Goal: Task Accomplishment & Management: Manage account settings

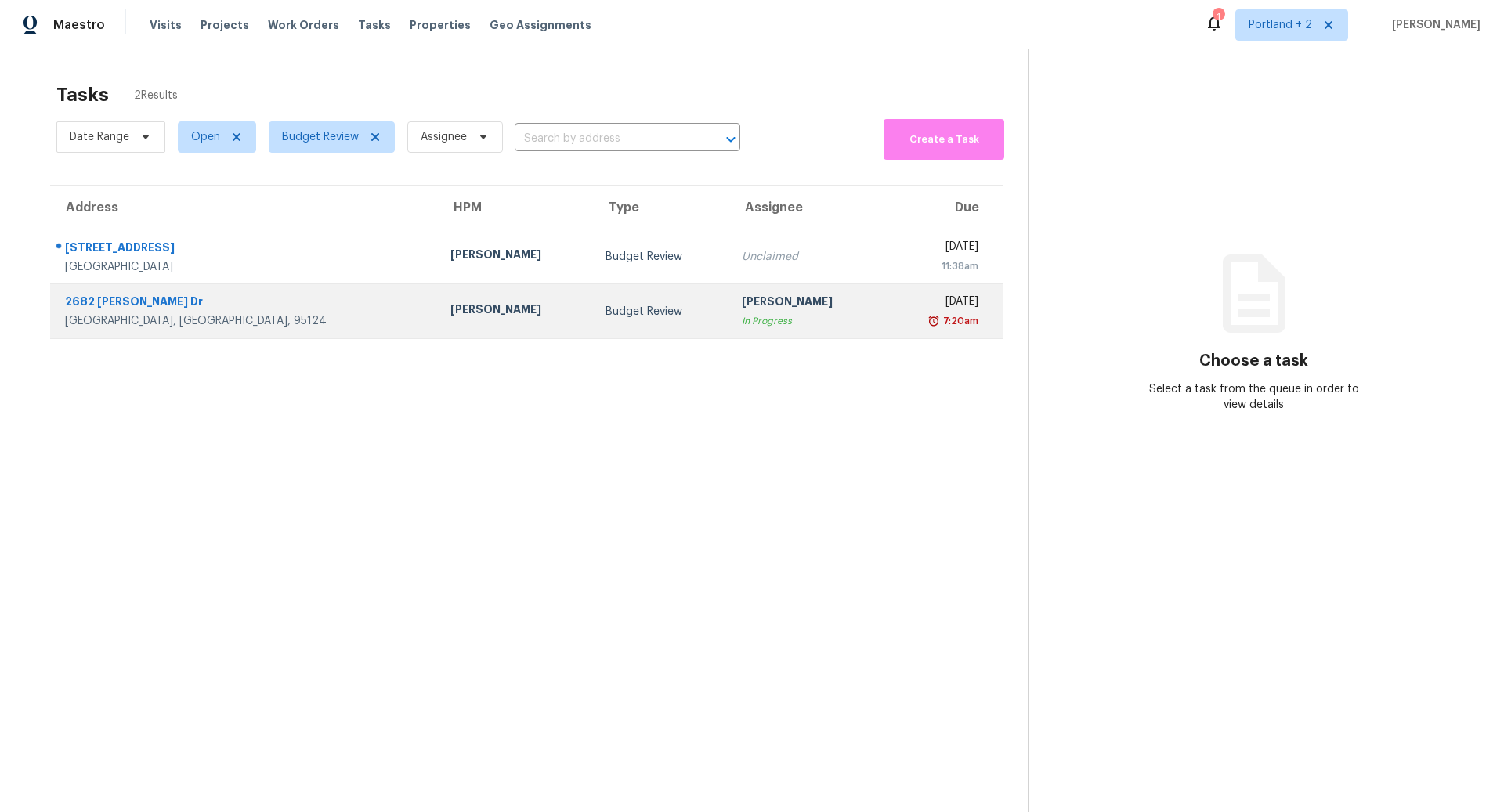
click at [155, 310] on div "2682 Coit Dr" at bounding box center [245, 303] width 360 height 19
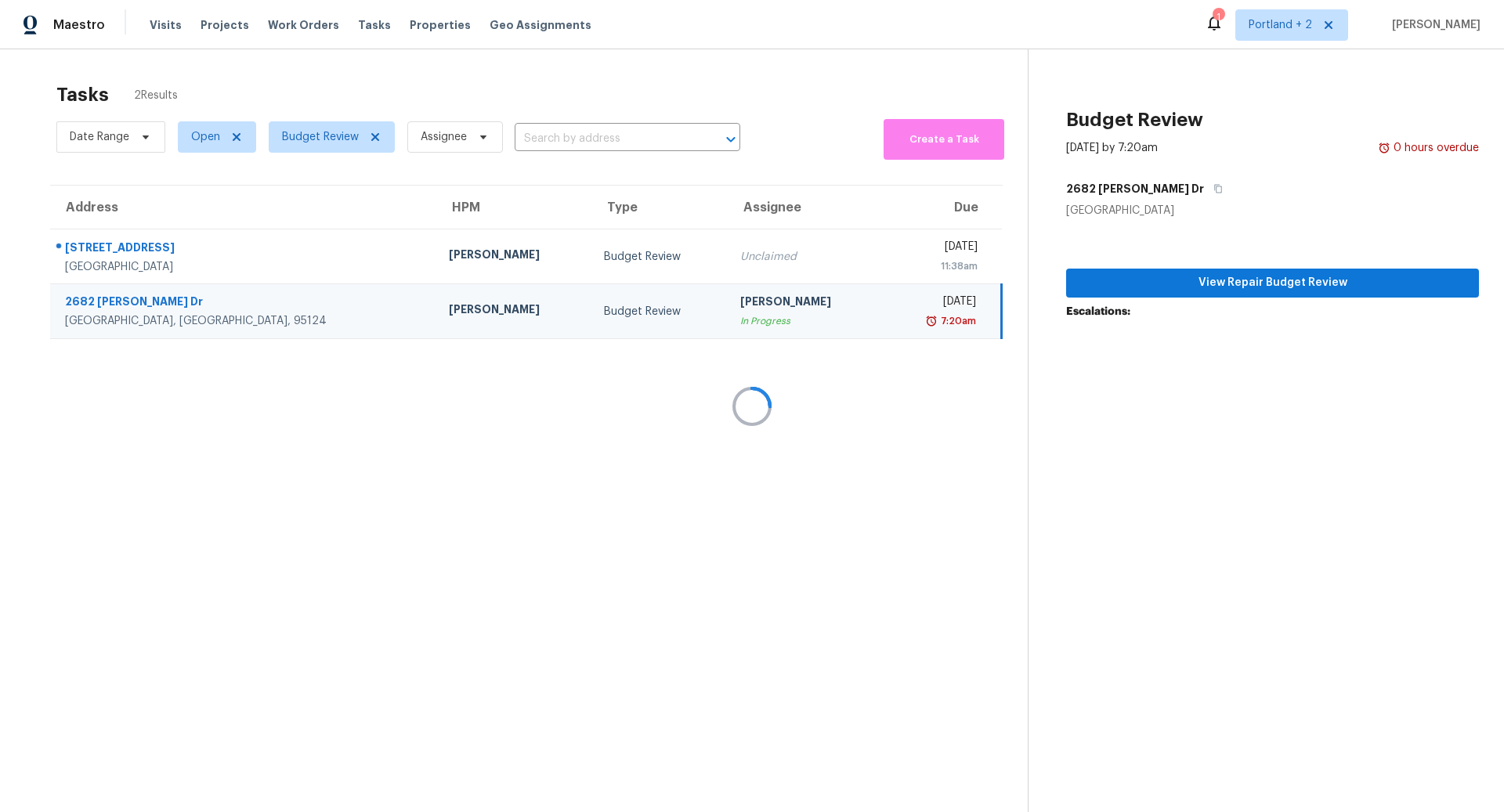
click at [1244, 281] on div at bounding box center [752, 406] width 1504 height 812
click at [326, 259] on div at bounding box center [752, 406] width 1504 height 812
click at [245, 247] on div at bounding box center [752, 406] width 1504 height 812
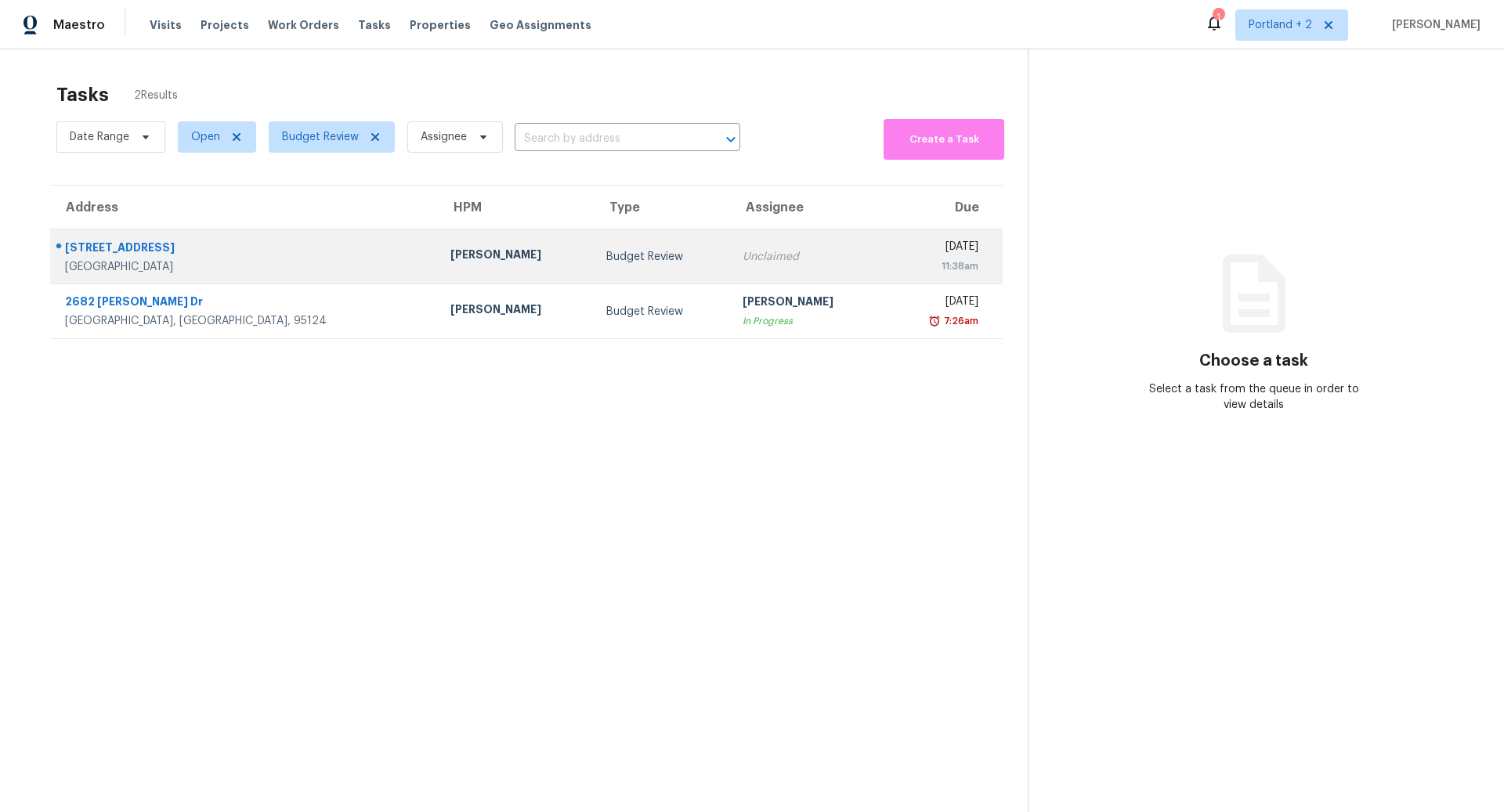
click at [451, 251] on div "[PERSON_NAME]" at bounding box center [516, 256] width 131 height 19
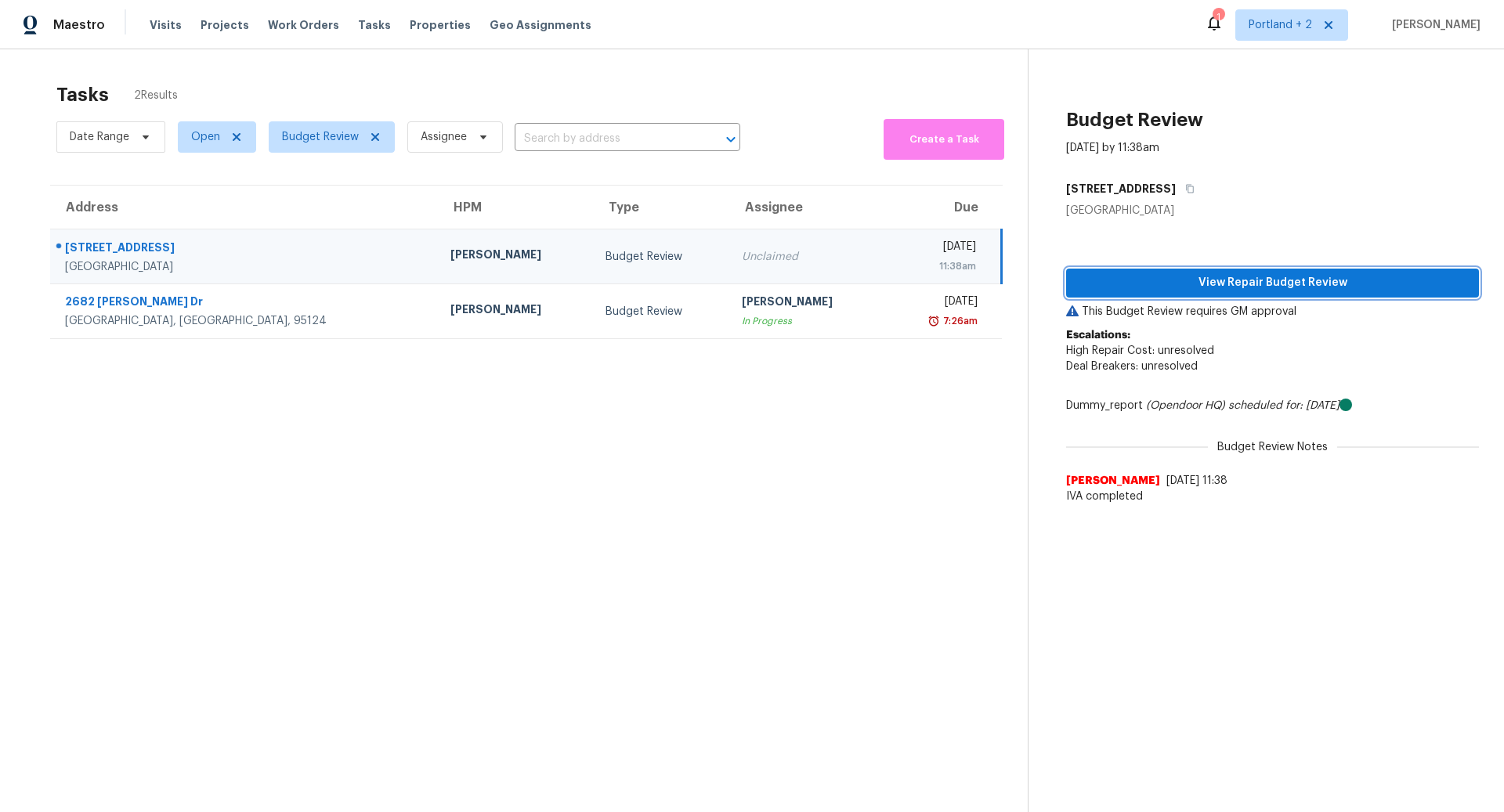
click at [1213, 279] on span "View Repair Budget Review" at bounding box center [1272, 282] width 388 height 19
click at [451, 254] on div "[PERSON_NAME]" at bounding box center [516, 256] width 130 height 19
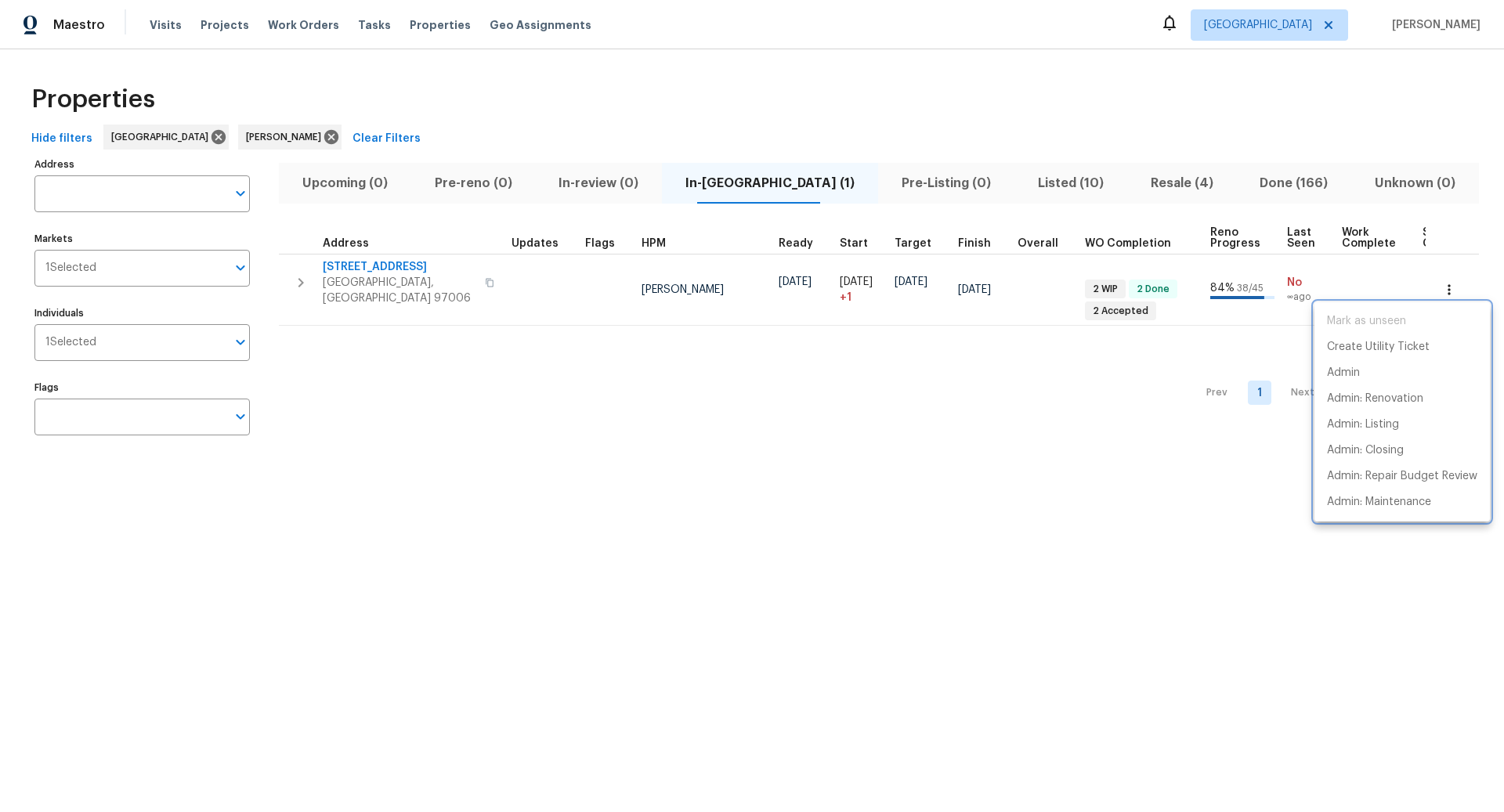
click at [1154, 182] on div at bounding box center [752, 406] width 1504 height 812
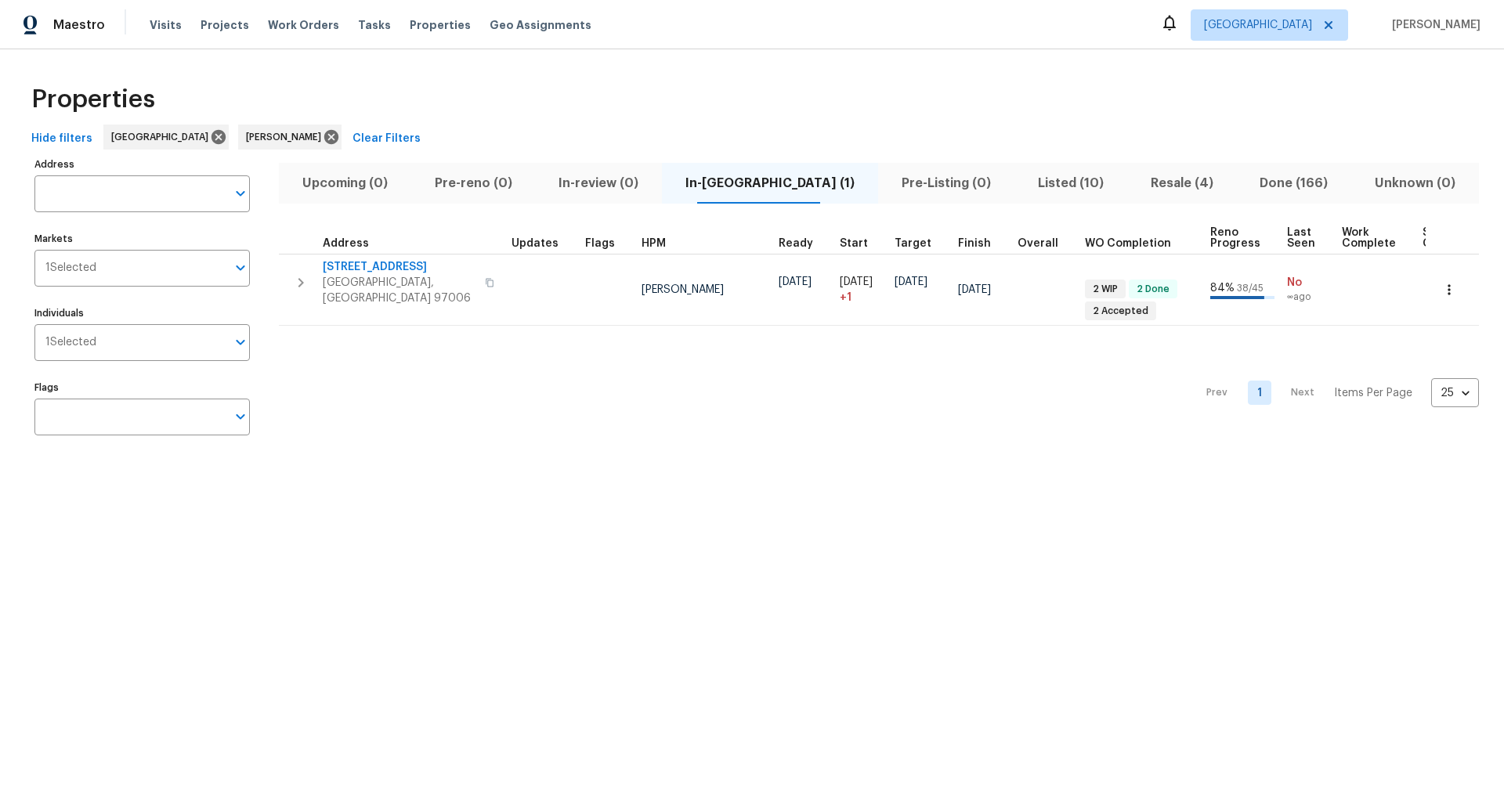
click at [1154, 182] on span "Resale (4)" at bounding box center [1182, 183] width 90 height 22
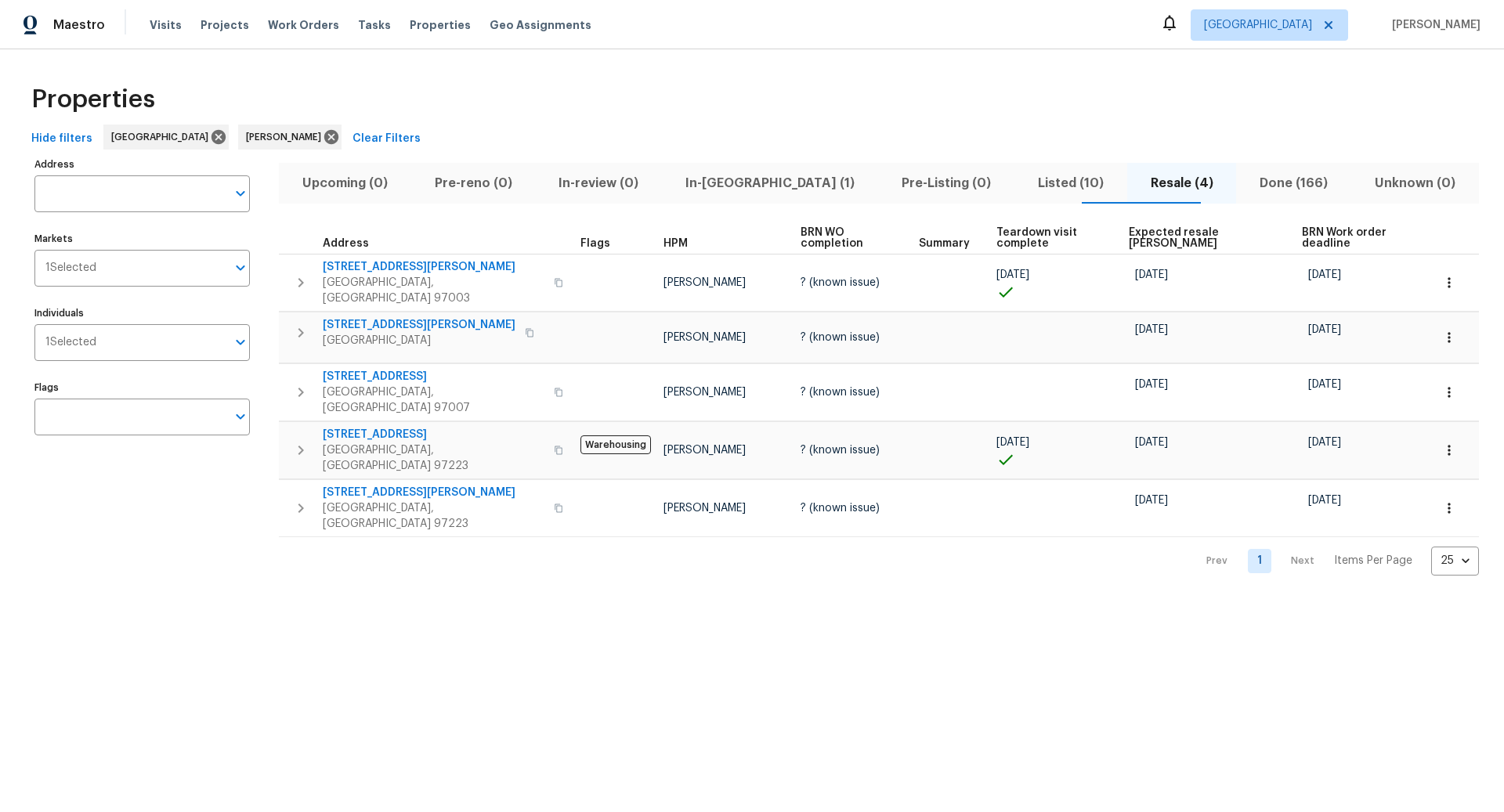
click at [1025, 179] on span "Listed (10)" at bounding box center [1070, 183] width 94 height 22
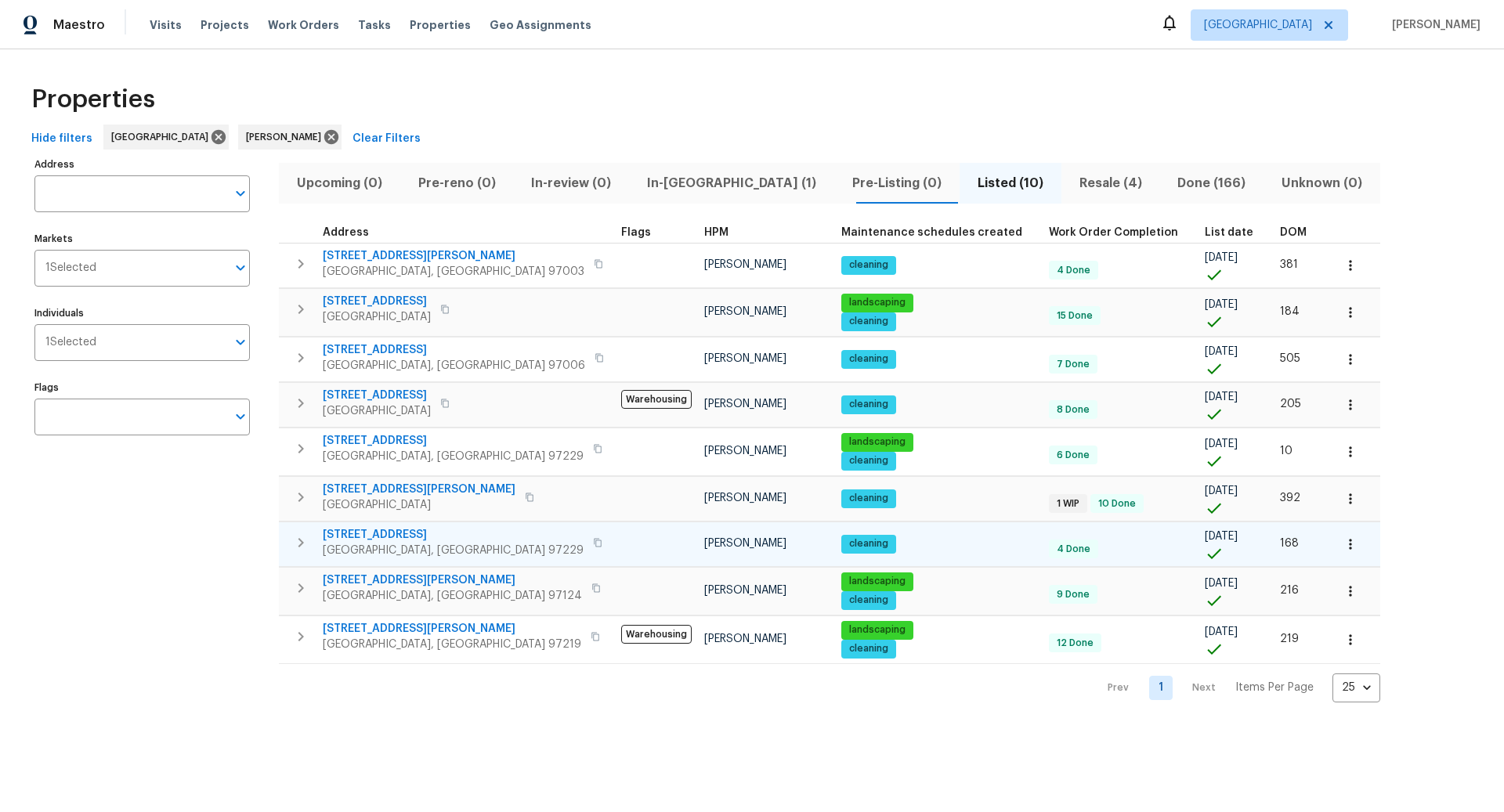
click at [304, 540] on icon "button" at bounding box center [301, 542] width 19 height 19
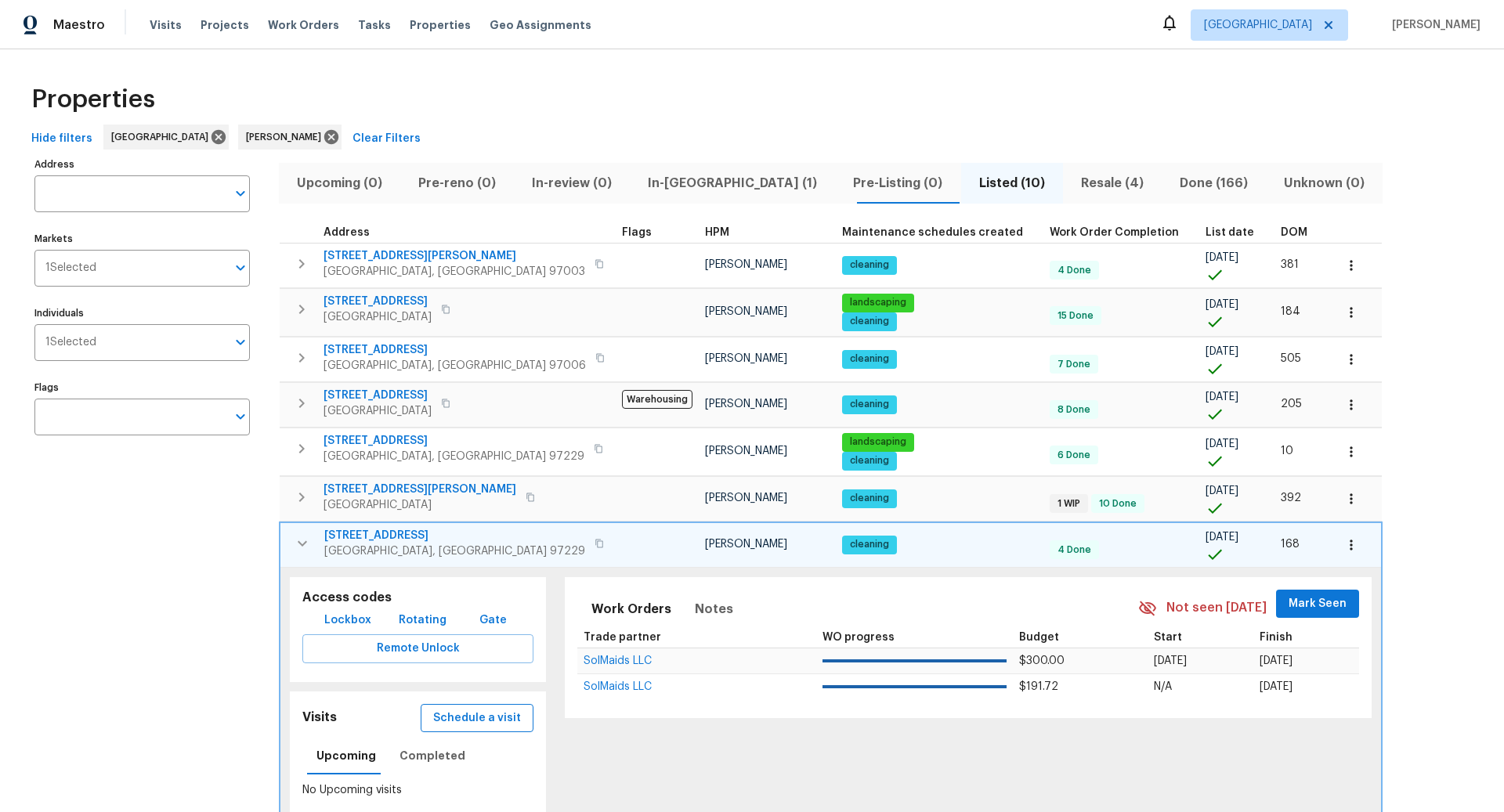
click at [451, 711] on span "Schedule a visit" at bounding box center [477, 718] width 88 height 19
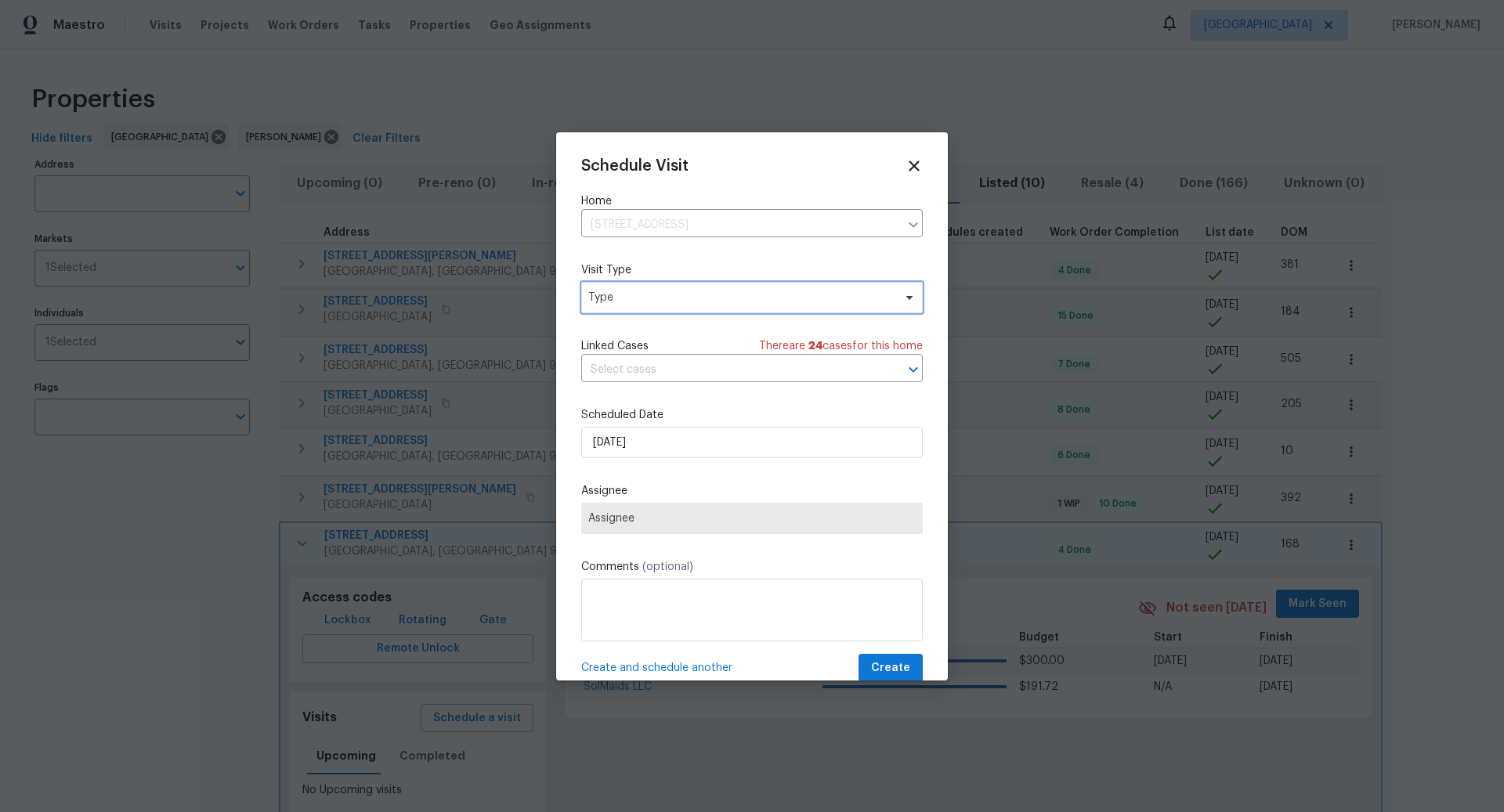
click at [684, 300] on span "Type" at bounding box center [741, 297] width 304 height 16
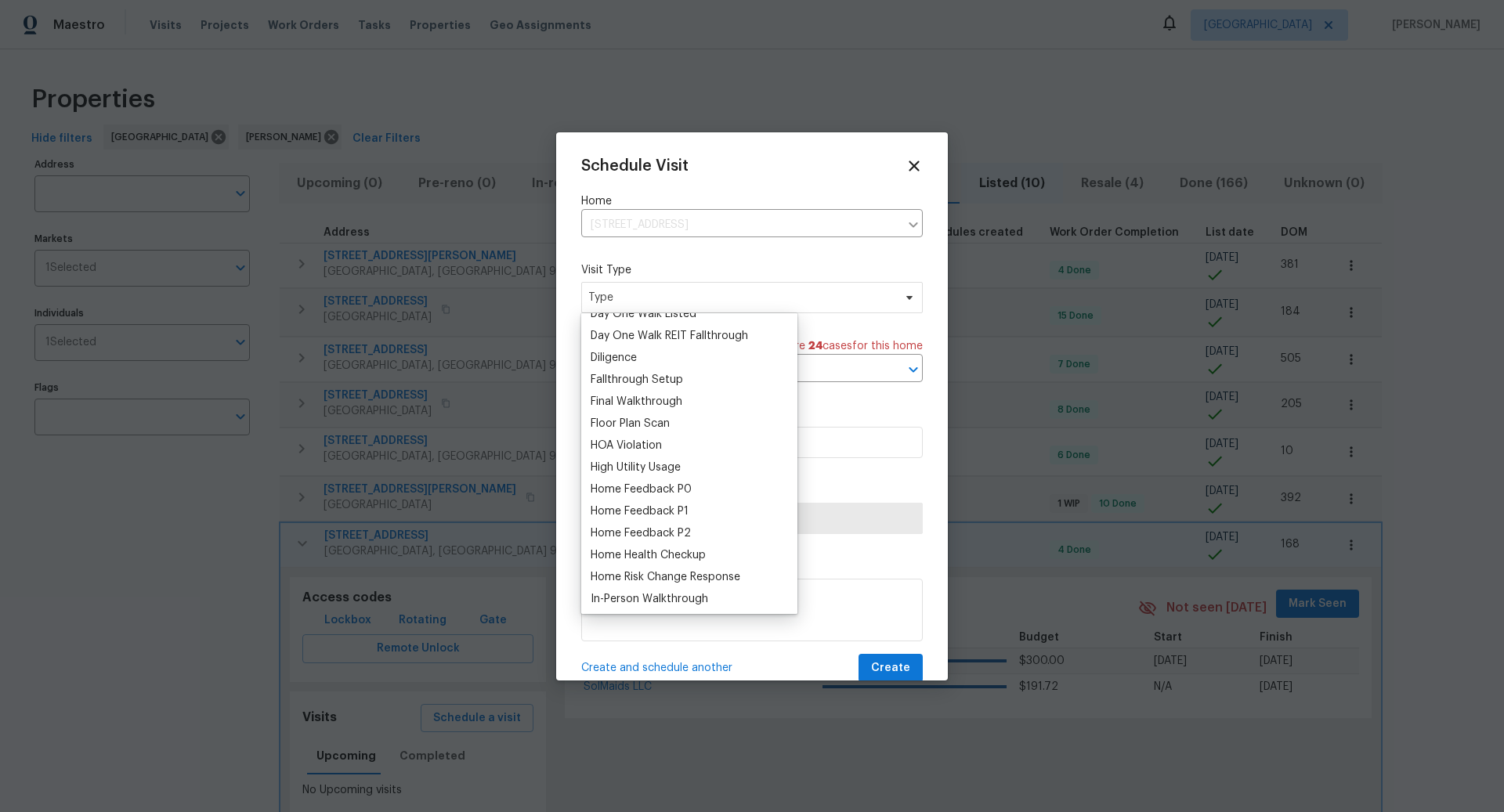
scroll to position [321, 0]
click at [636, 550] on div "Home Health Checkup" at bounding box center [648, 554] width 115 height 16
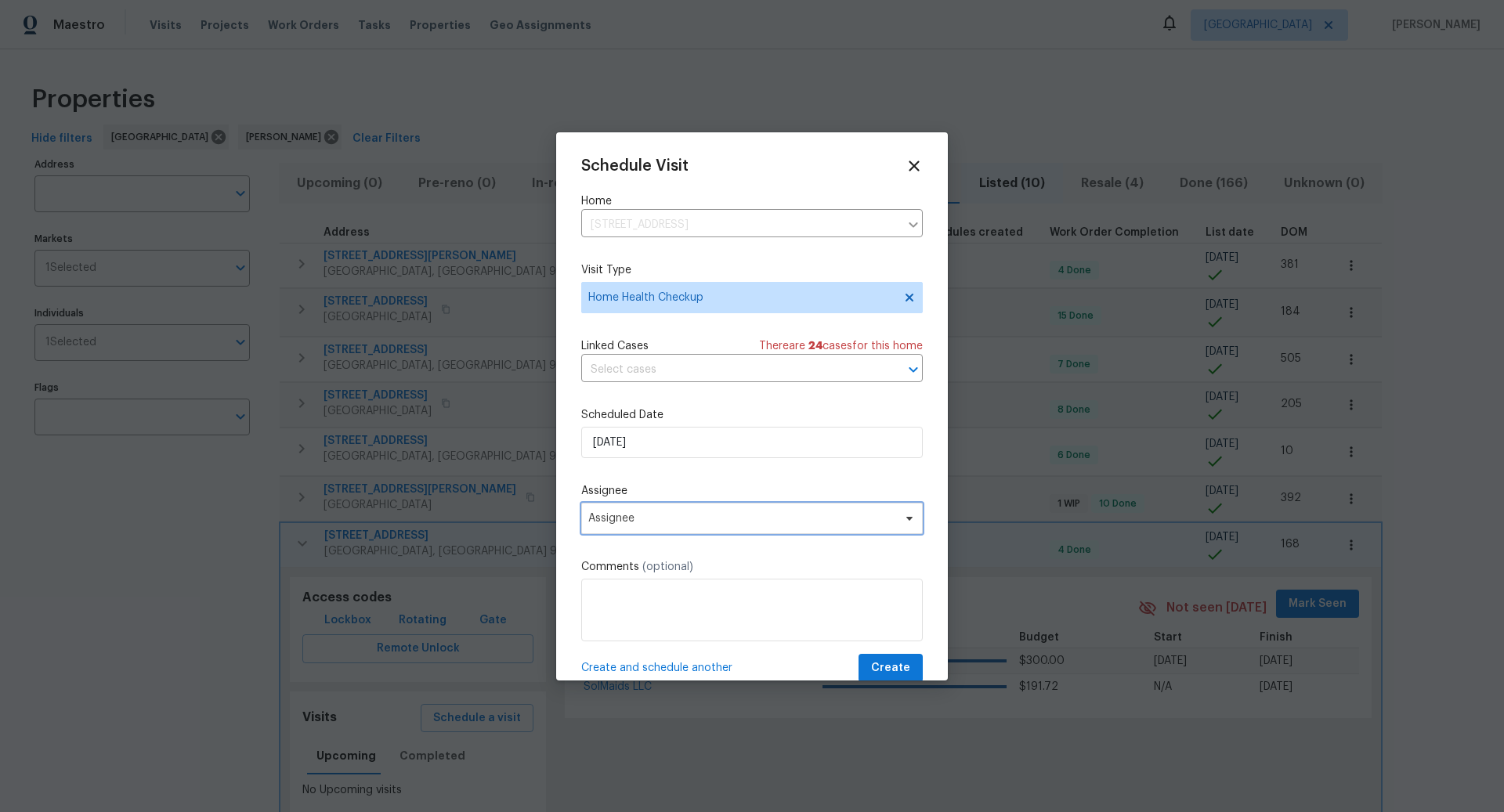
click at [661, 519] on span "Assignee" at bounding box center [741, 518] width 307 height 13
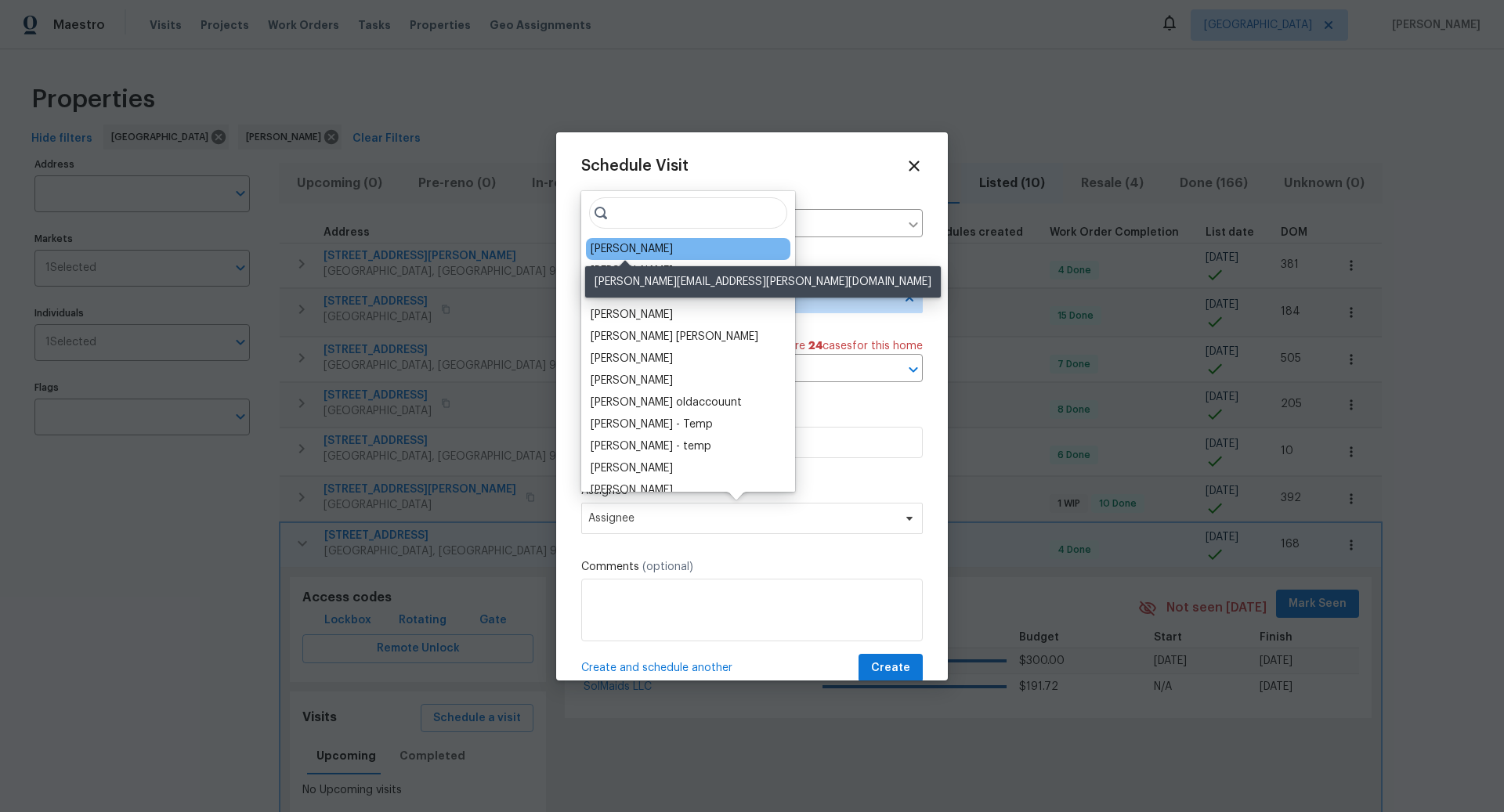
click at [634, 248] on div "[PERSON_NAME]" at bounding box center [632, 248] width 82 height 16
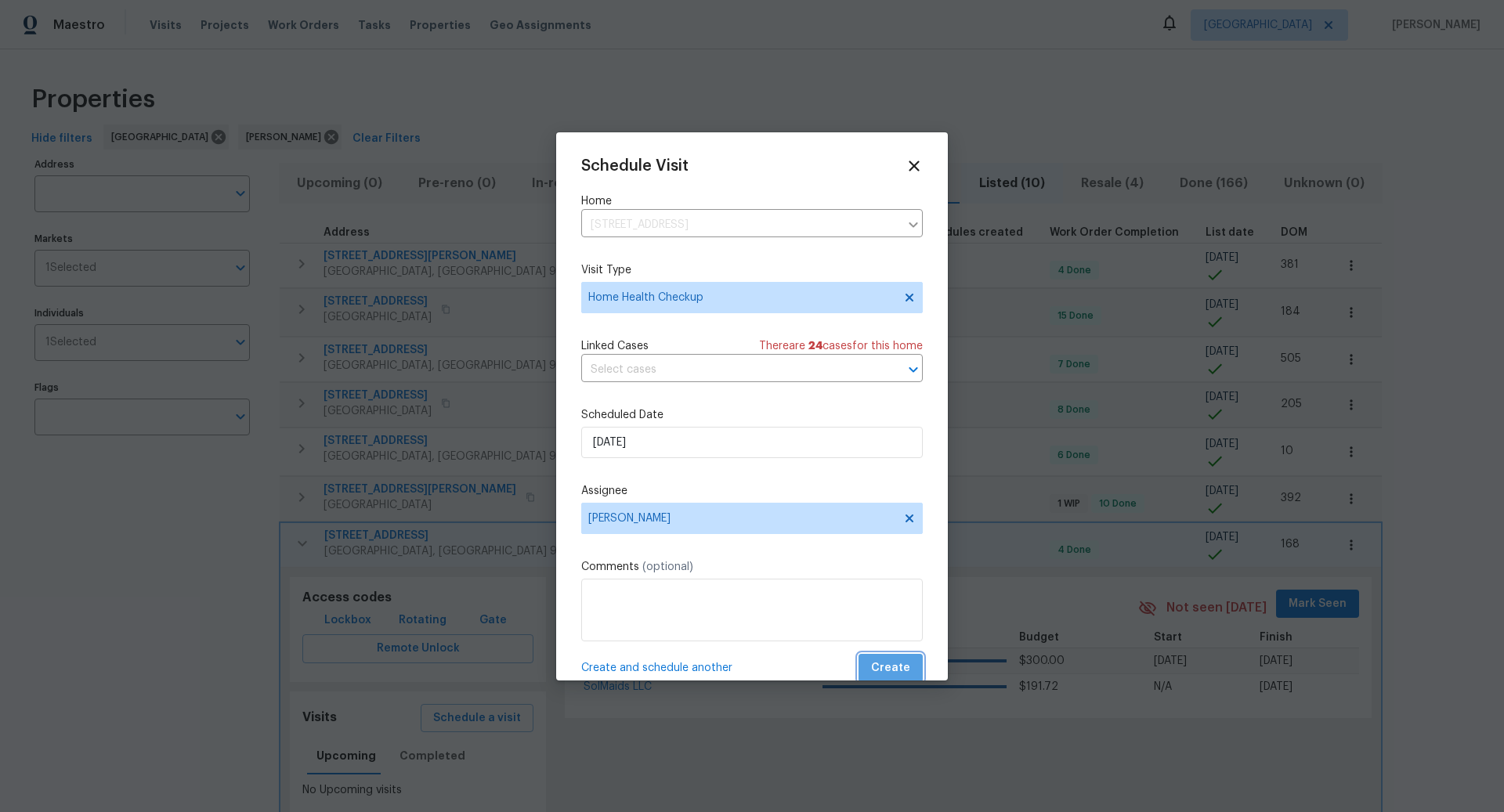
click at [898, 665] on span "Create" at bounding box center [891, 668] width 39 height 19
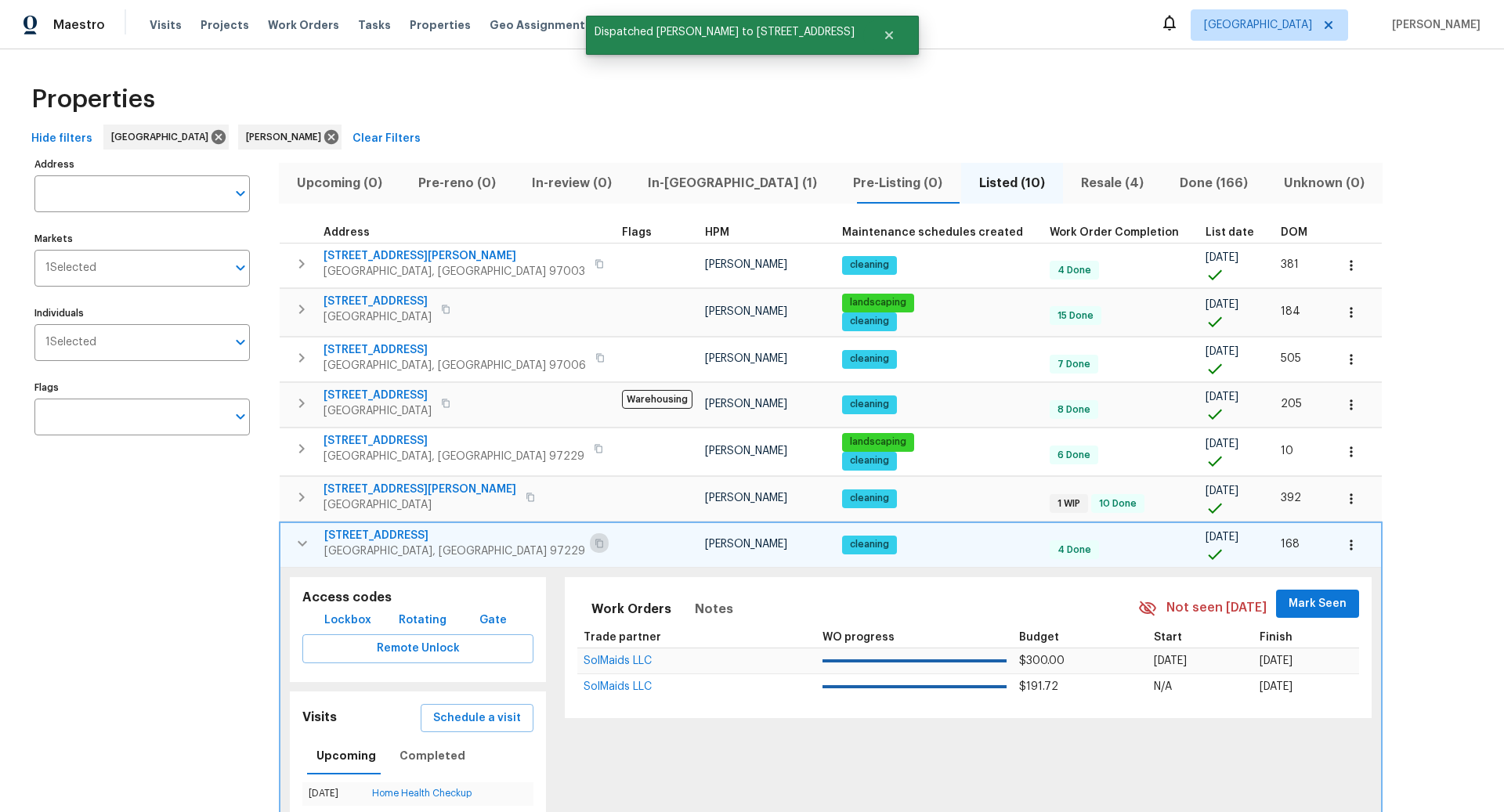
click at [594, 541] on icon "button" at bounding box center [599, 543] width 9 height 9
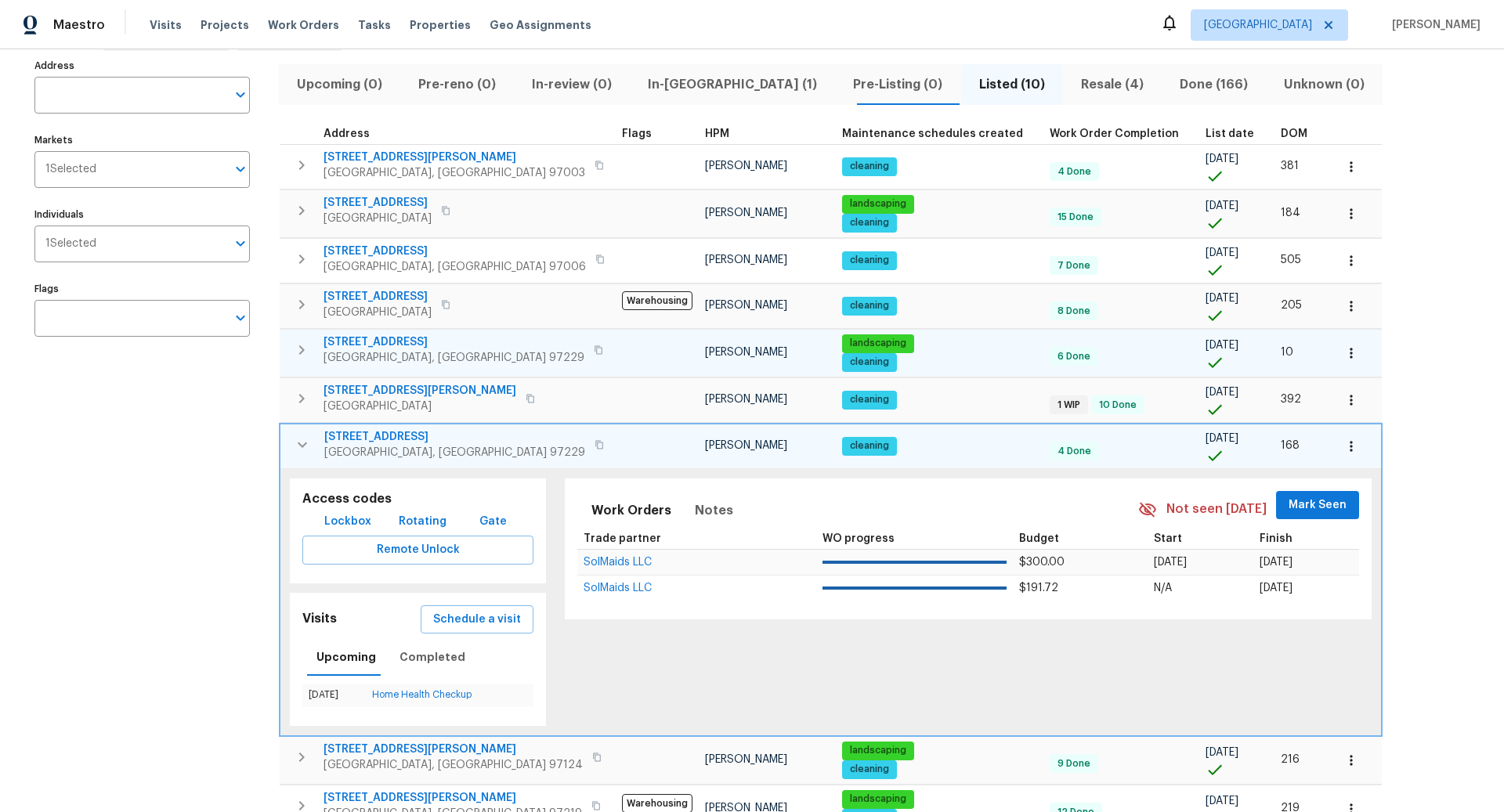
scroll to position [84, 0]
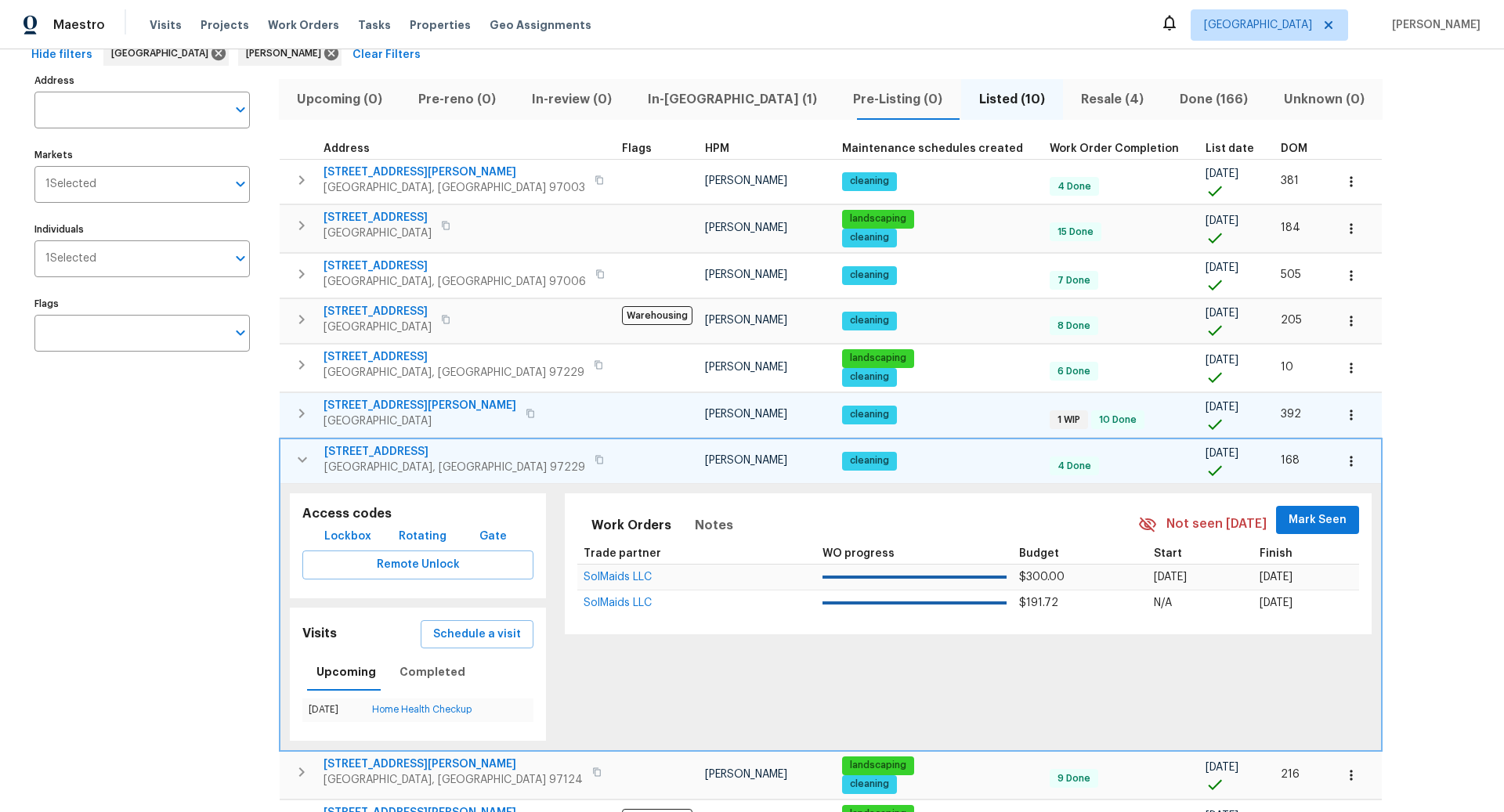
click at [303, 409] on icon "button" at bounding box center [302, 413] width 5 height 9
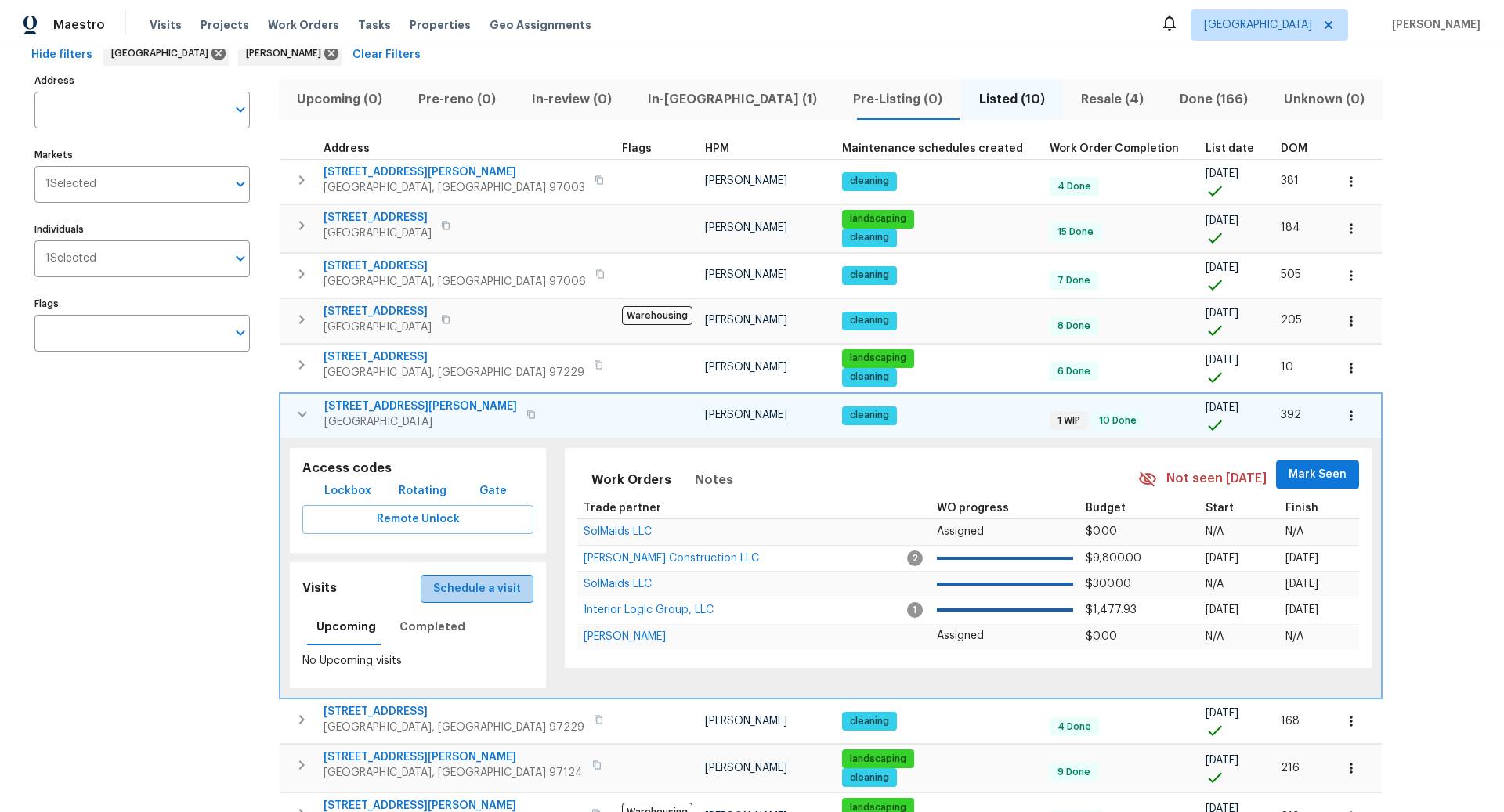
click at [459, 580] on span "Schedule a visit" at bounding box center [477, 589] width 88 height 19
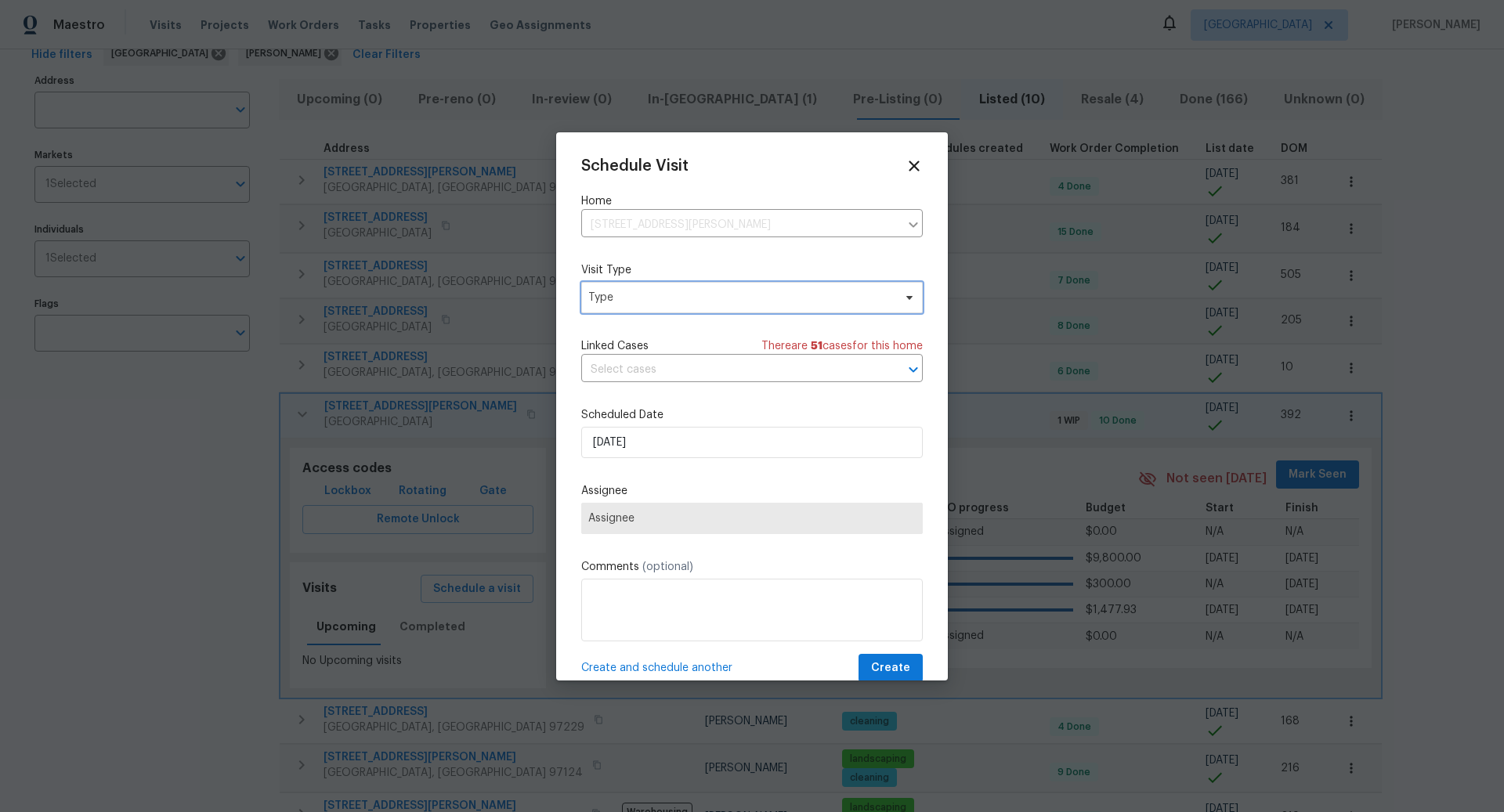
click at [670, 293] on span "Type" at bounding box center [741, 297] width 304 height 16
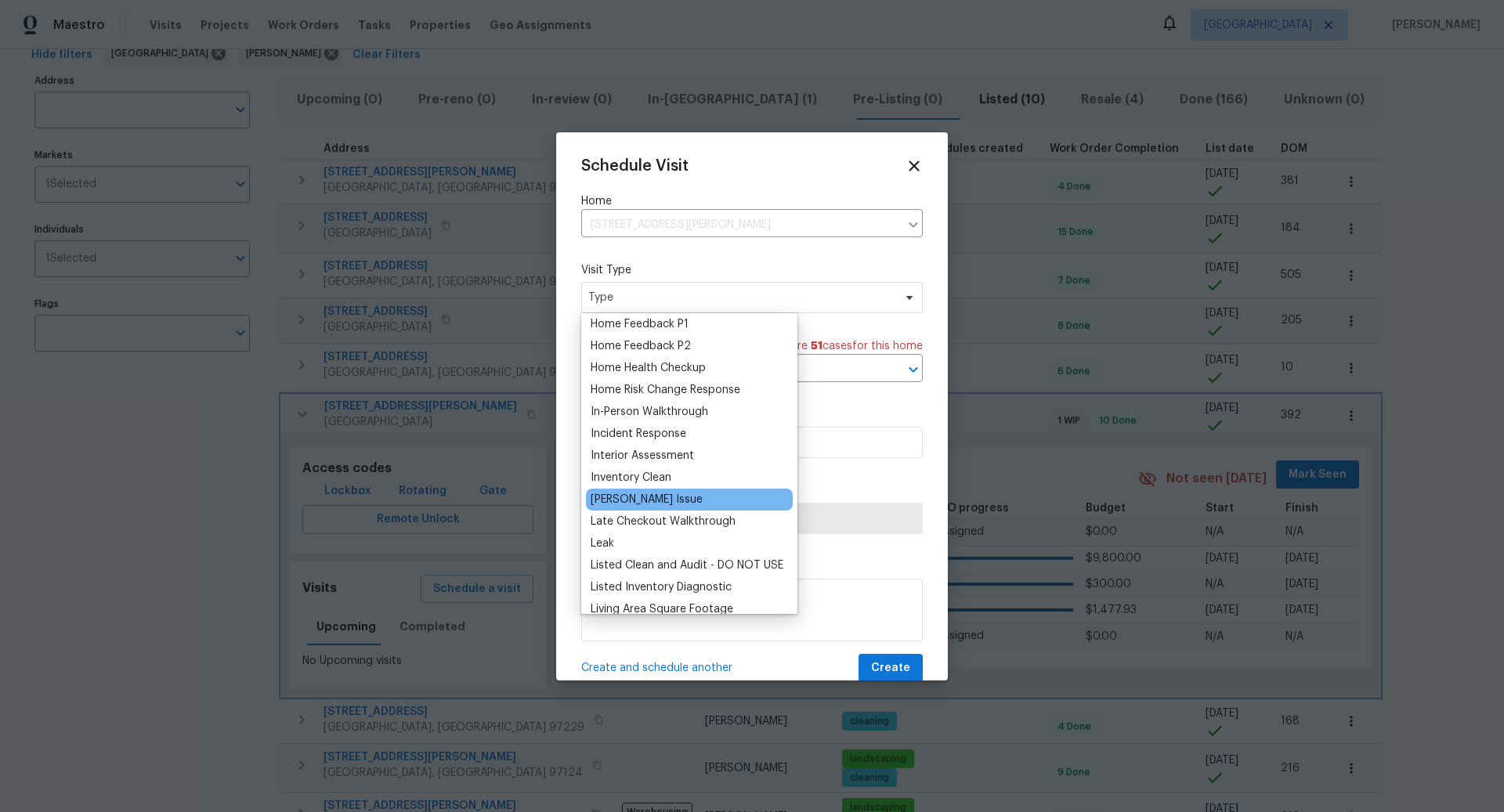
scroll to position [496, 0]
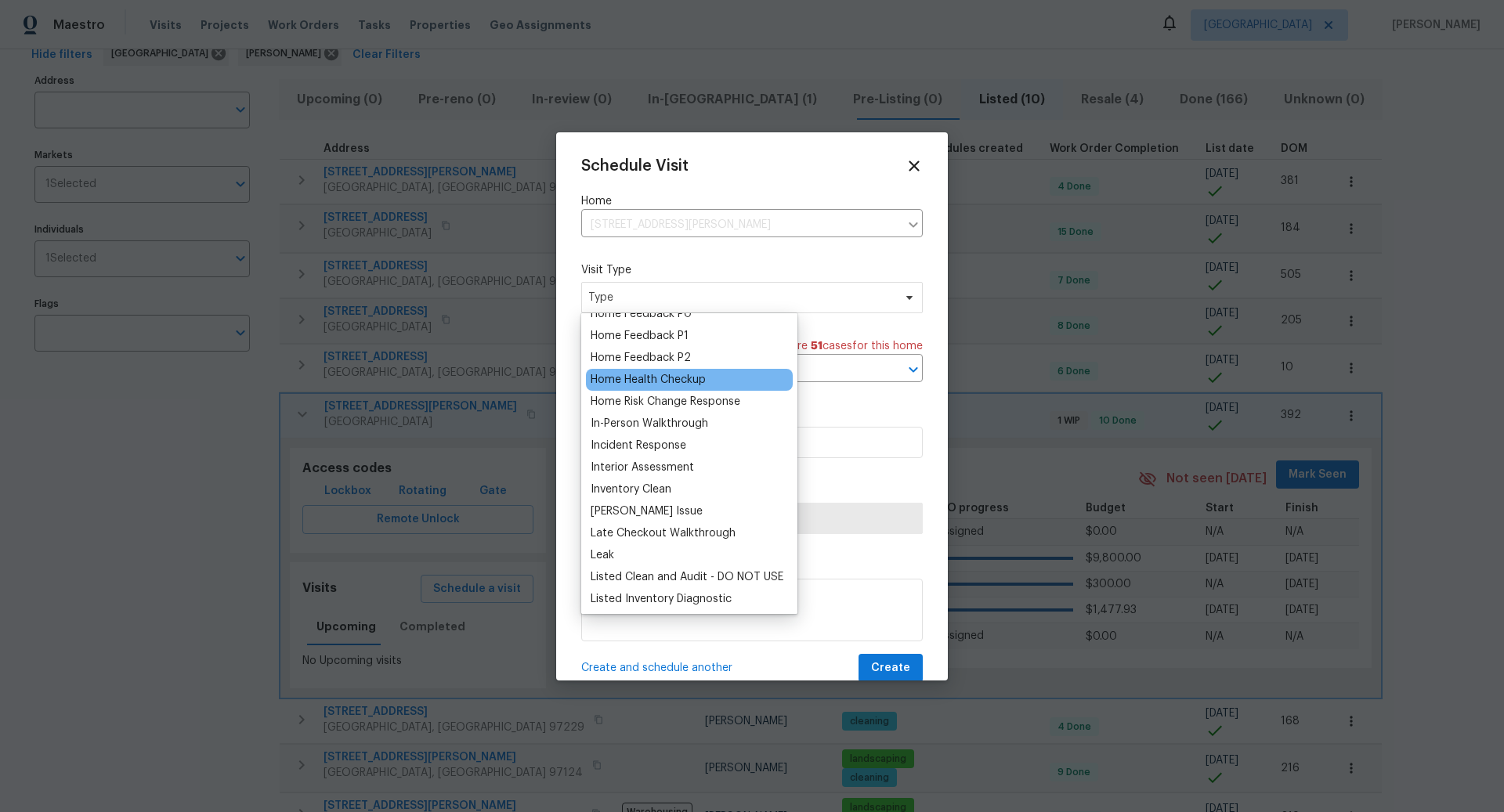
click at [640, 377] on div "Home Health Checkup" at bounding box center [648, 379] width 115 height 16
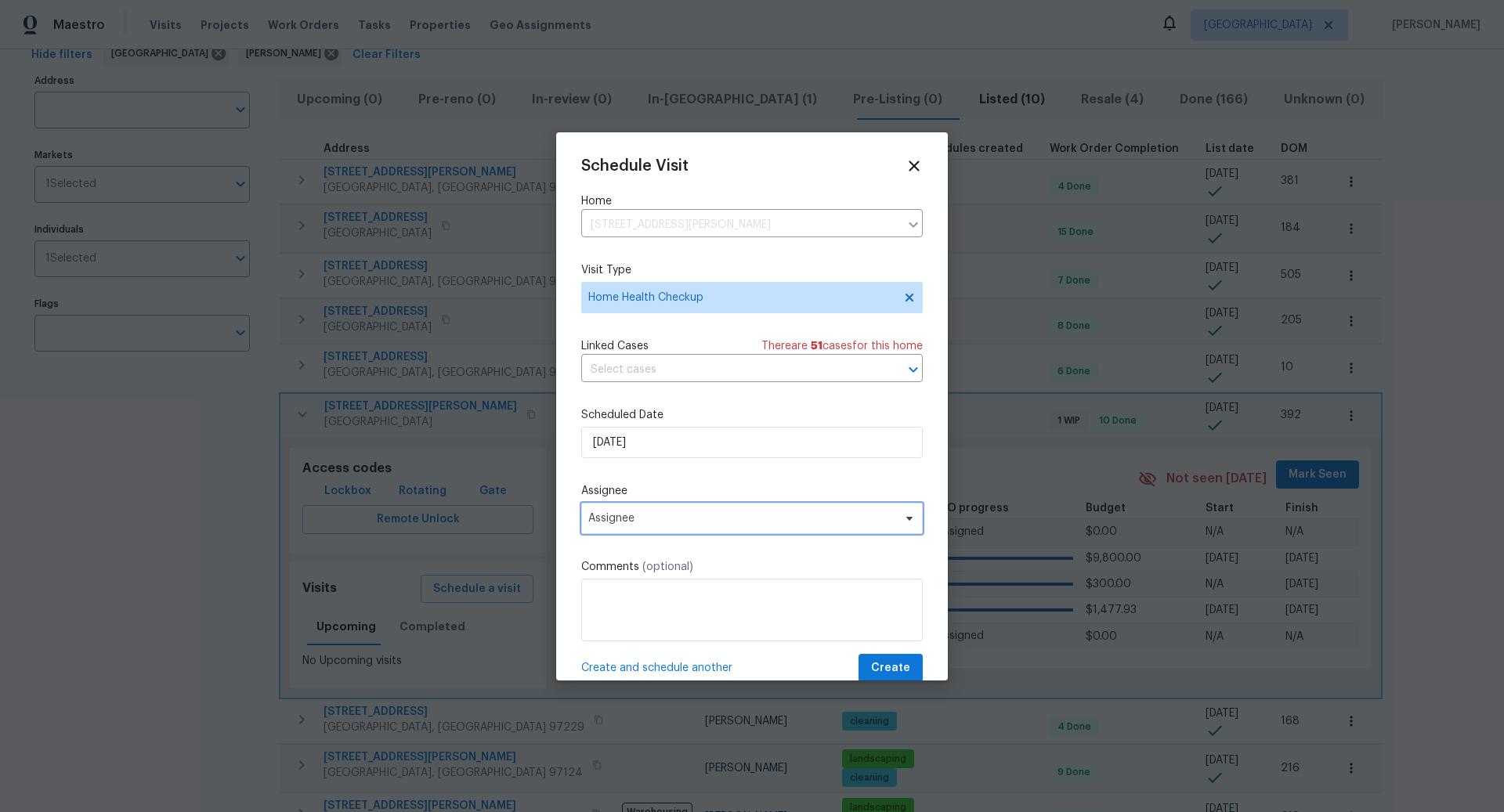
click at [645, 513] on span "Assignee" at bounding box center [741, 518] width 307 height 13
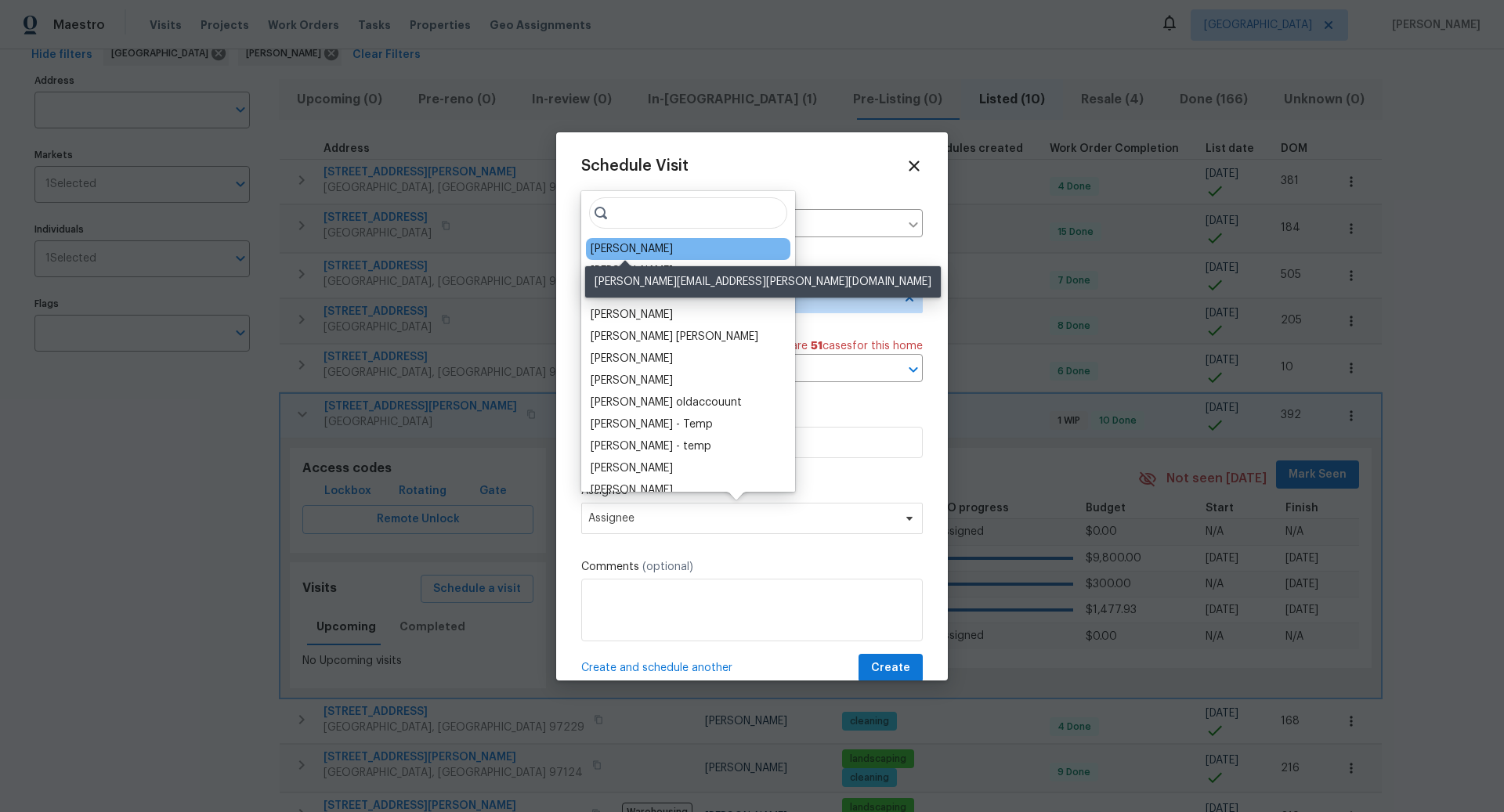
click at [629, 253] on div "[PERSON_NAME]" at bounding box center [632, 248] width 82 height 16
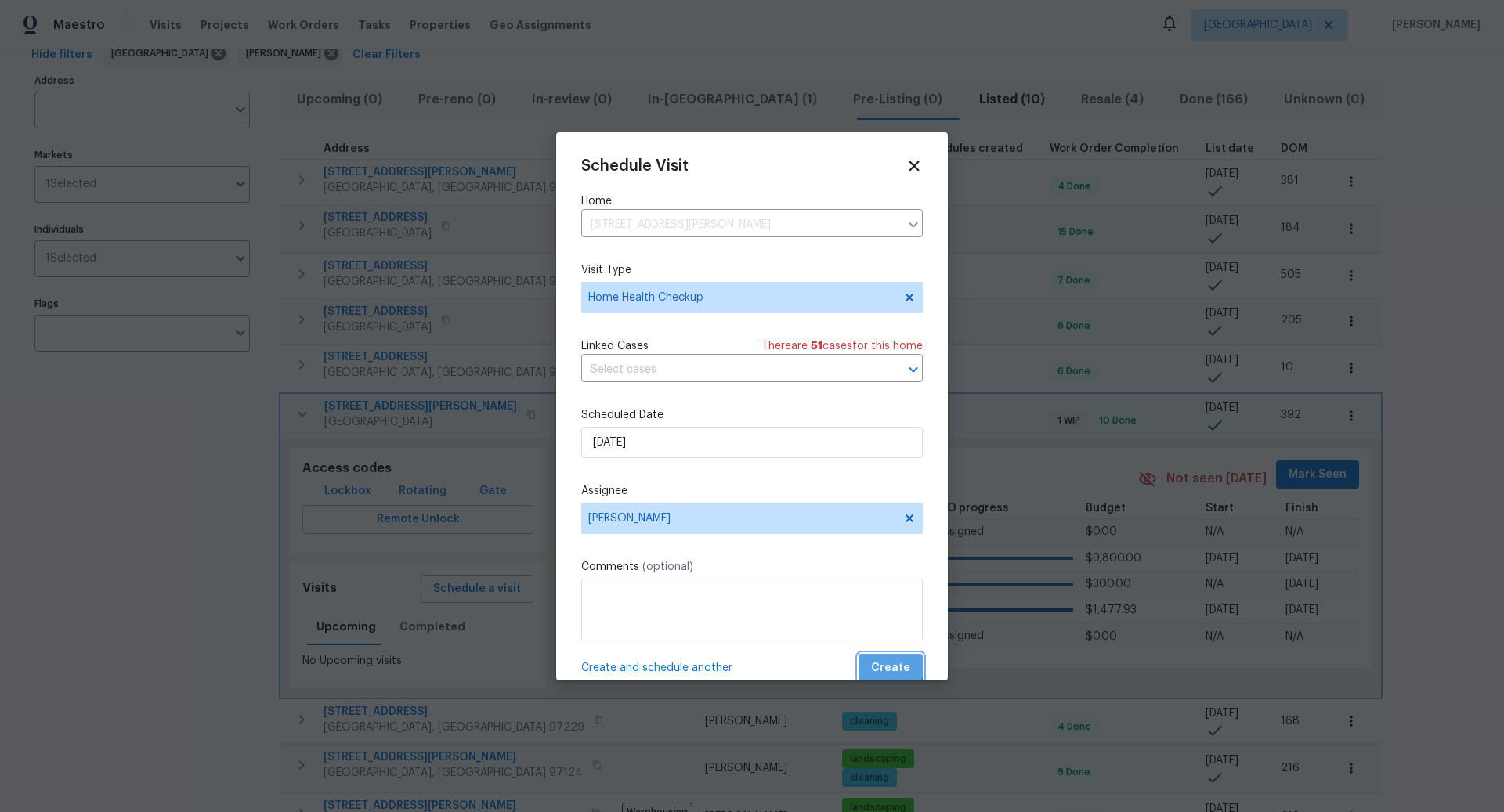
click at [890, 662] on span "Create" at bounding box center [891, 668] width 39 height 19
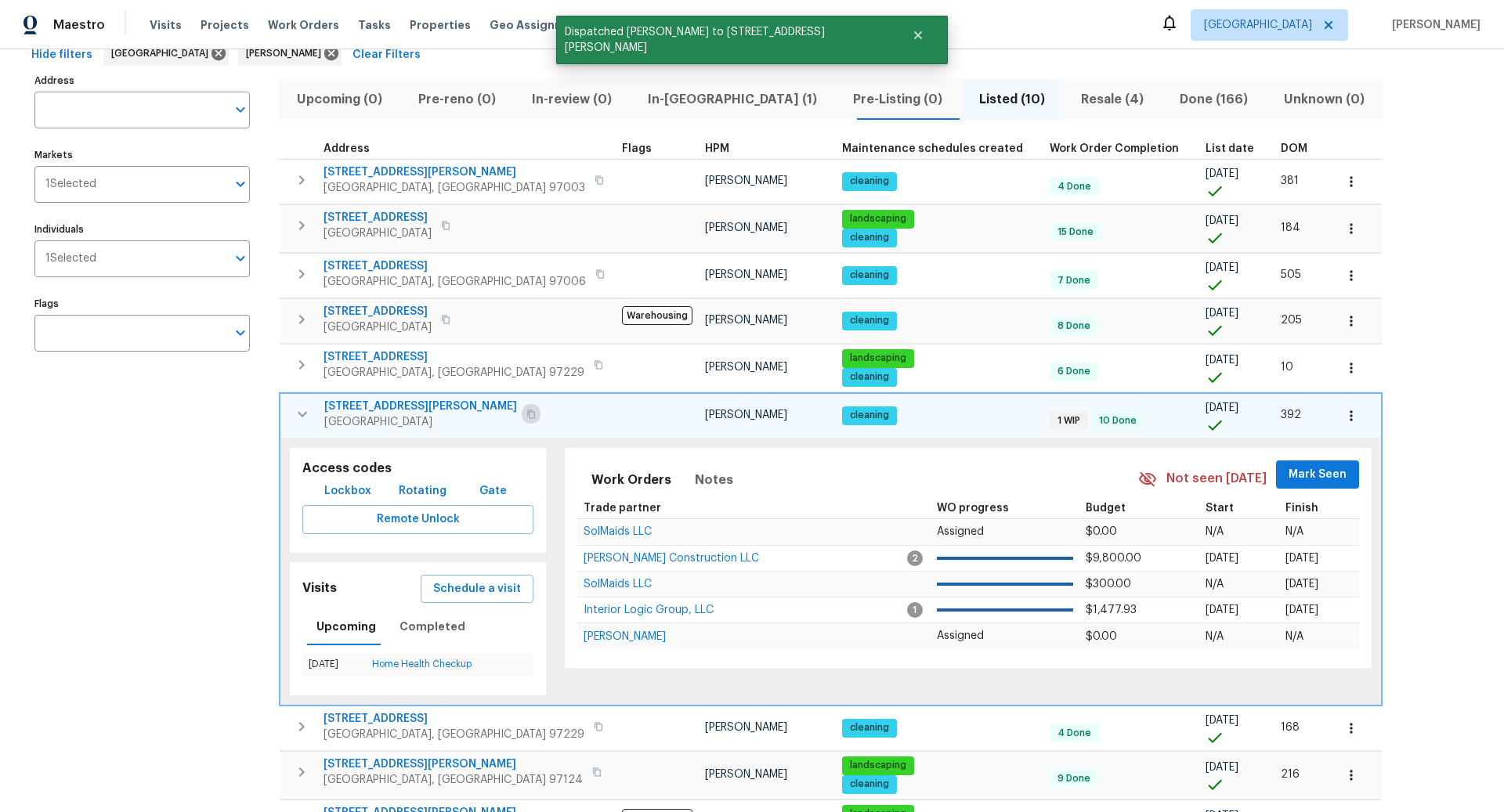
click at [527, 412] on icon "button" at bounding box center [531, 414] width 9 height 9
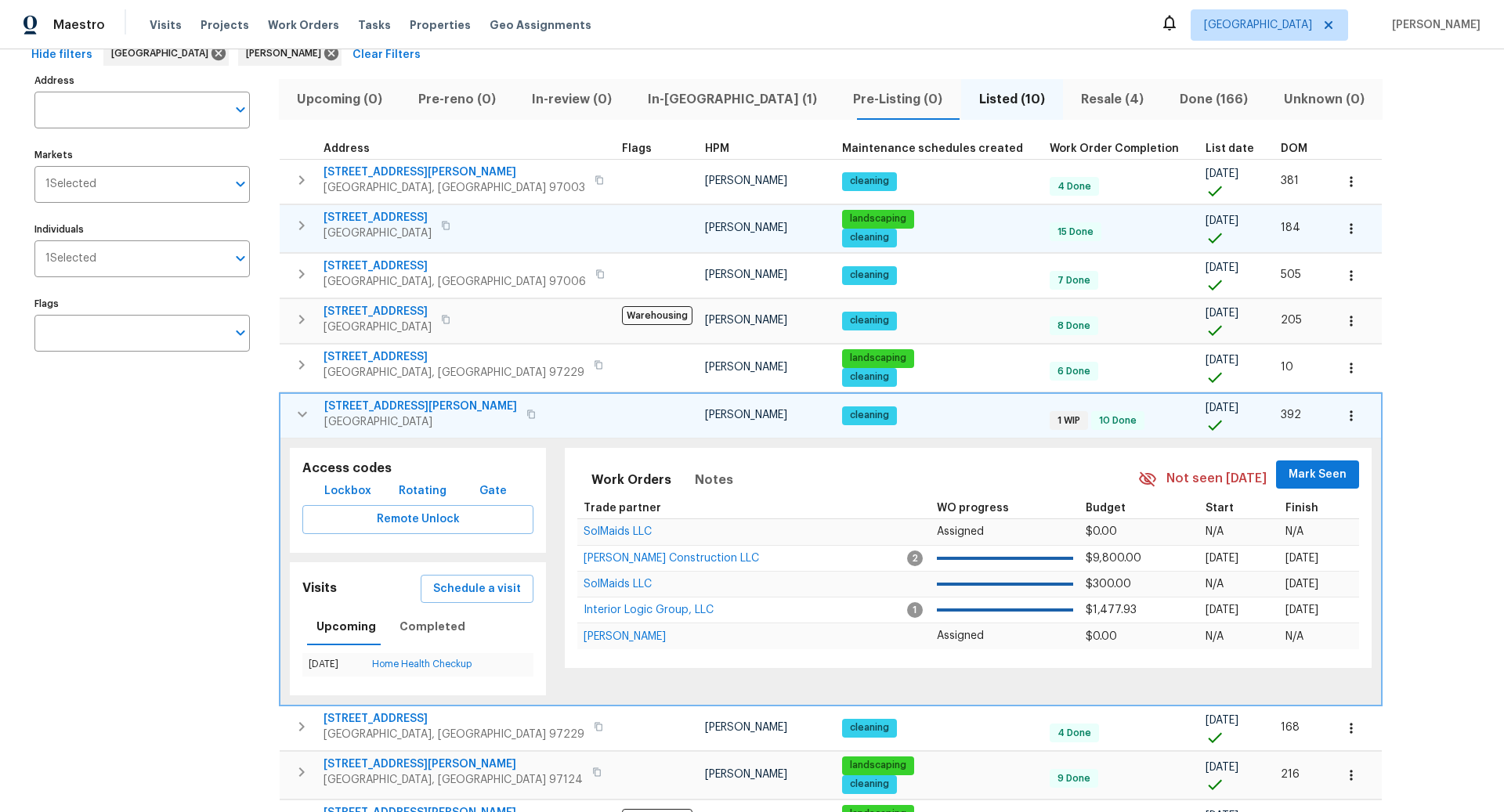
click at [302, 224] on icon "button" at bounding box center [302, 226] width 19 height 19
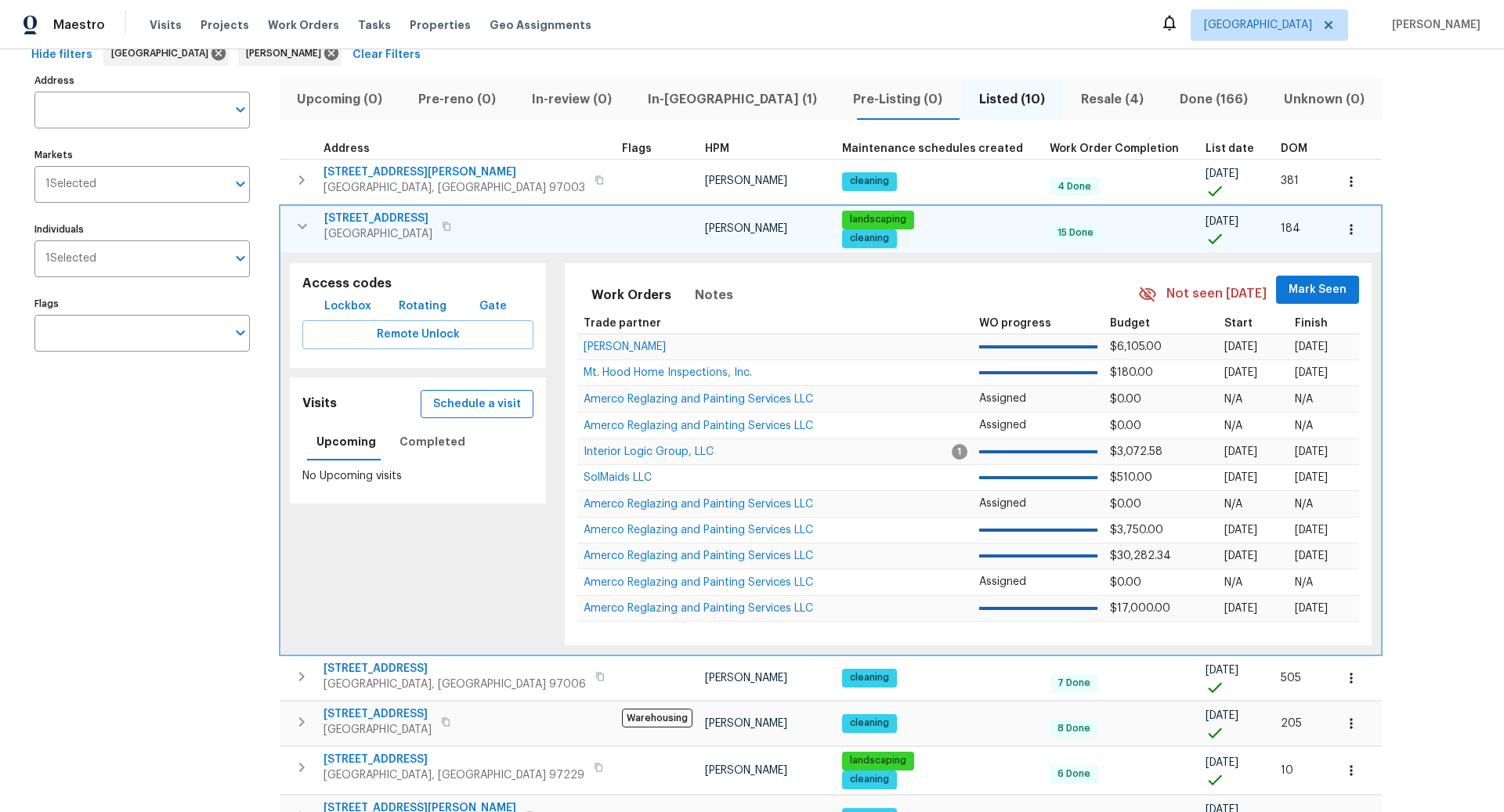
click at [472, 402] on span "Schedule a visit" at bounding box center [477, 404] width 88 height 19
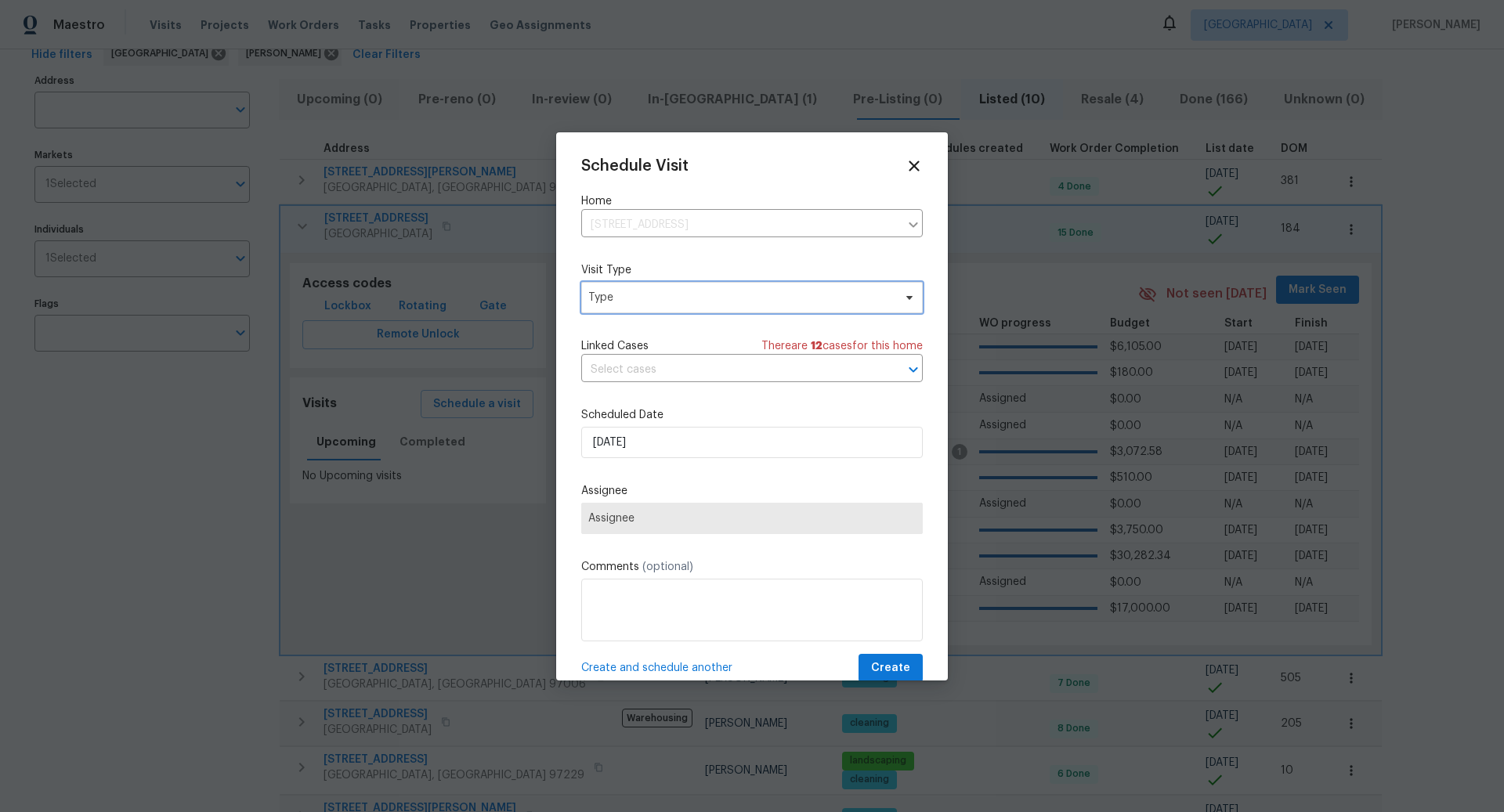
click at [660, 302] on span "Type" at bounding box center [741, 297] width 304 height 16
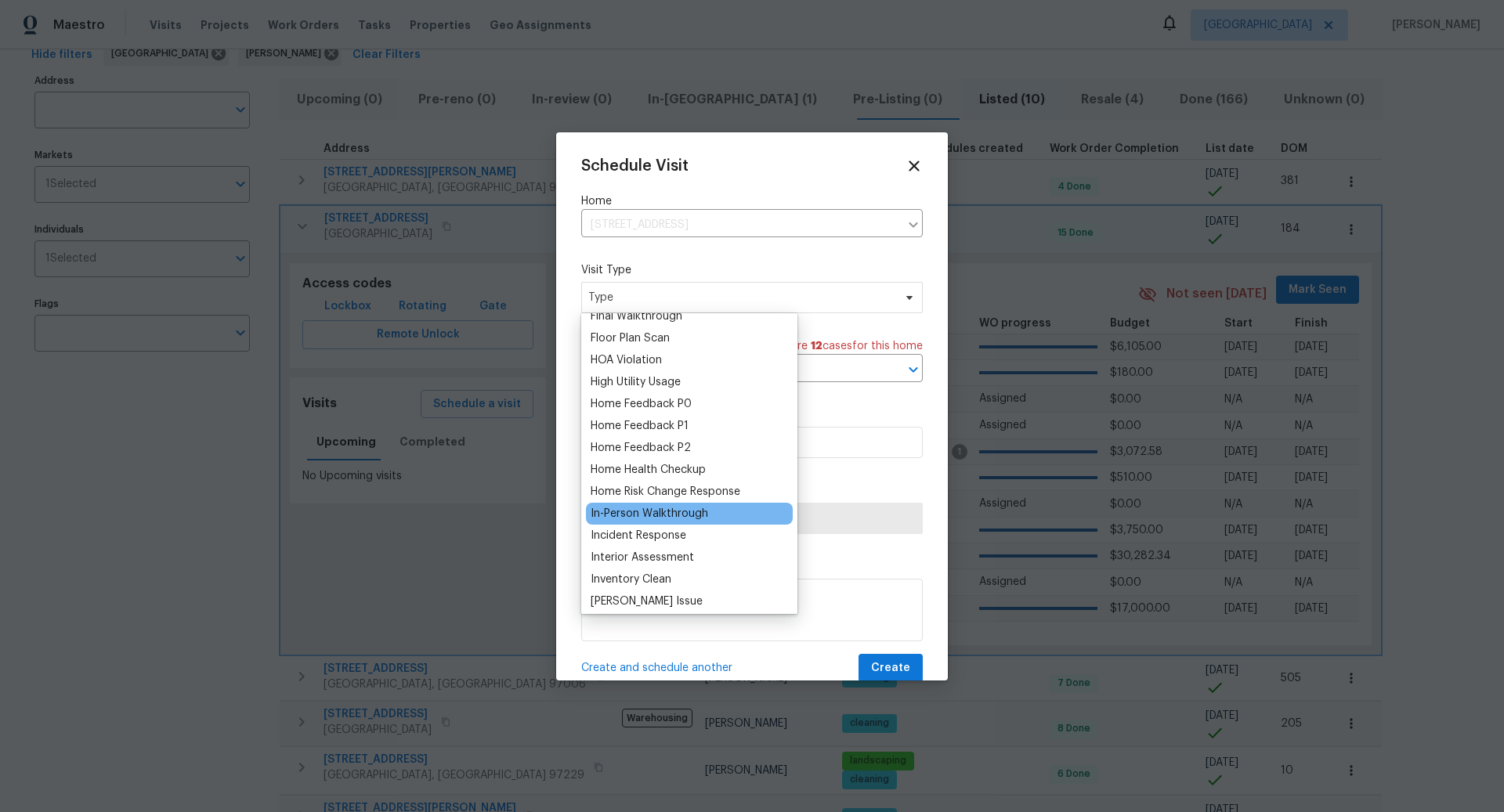
scroll to position [408, 0]
click at [642, 465] on div "Home Health Checkup" at bounding box center [648, 467] width 115 height 16
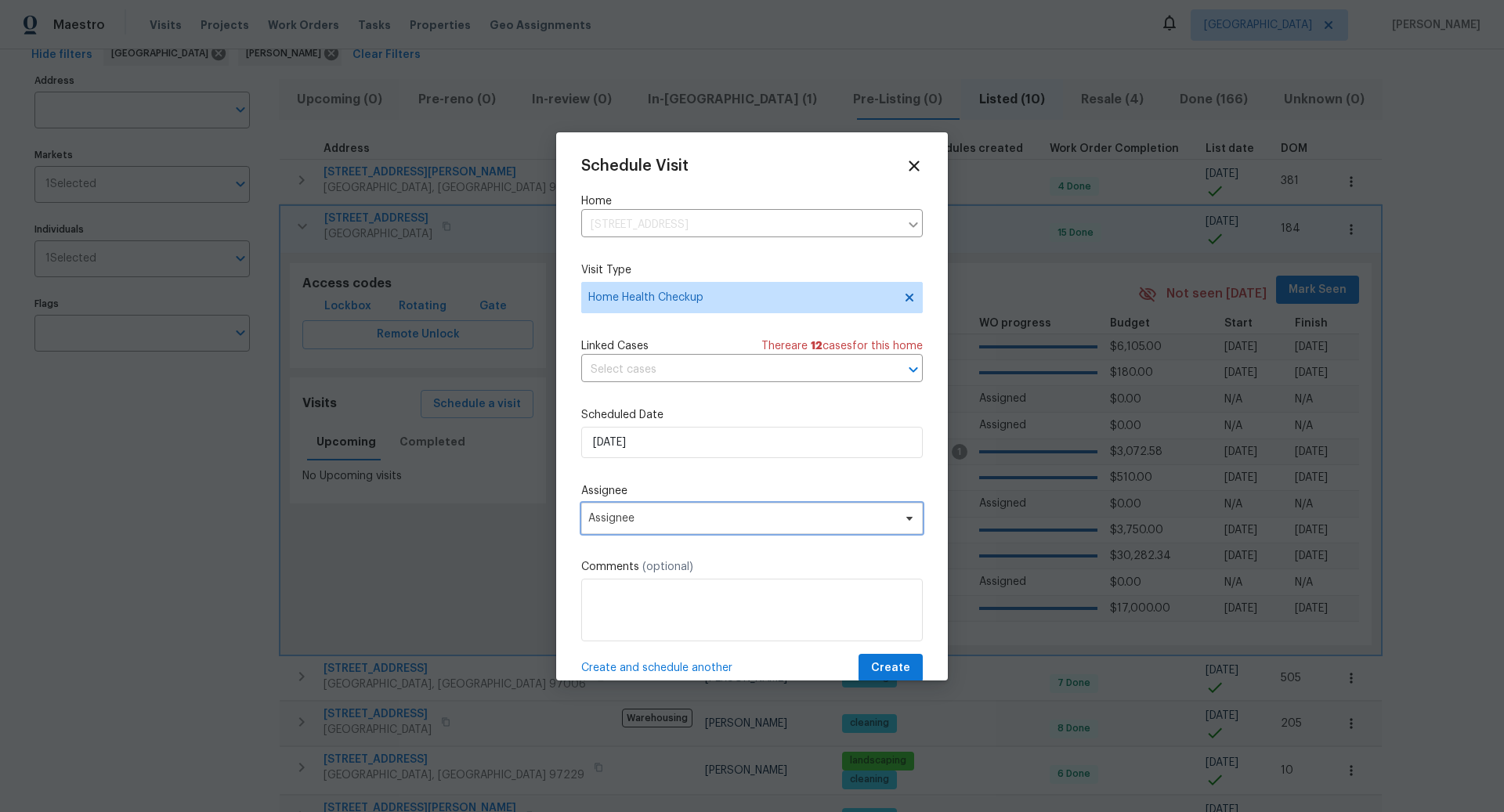
click at [646, 521] on span "Assignee" at bounding box center [741, 518] width 307 height 13
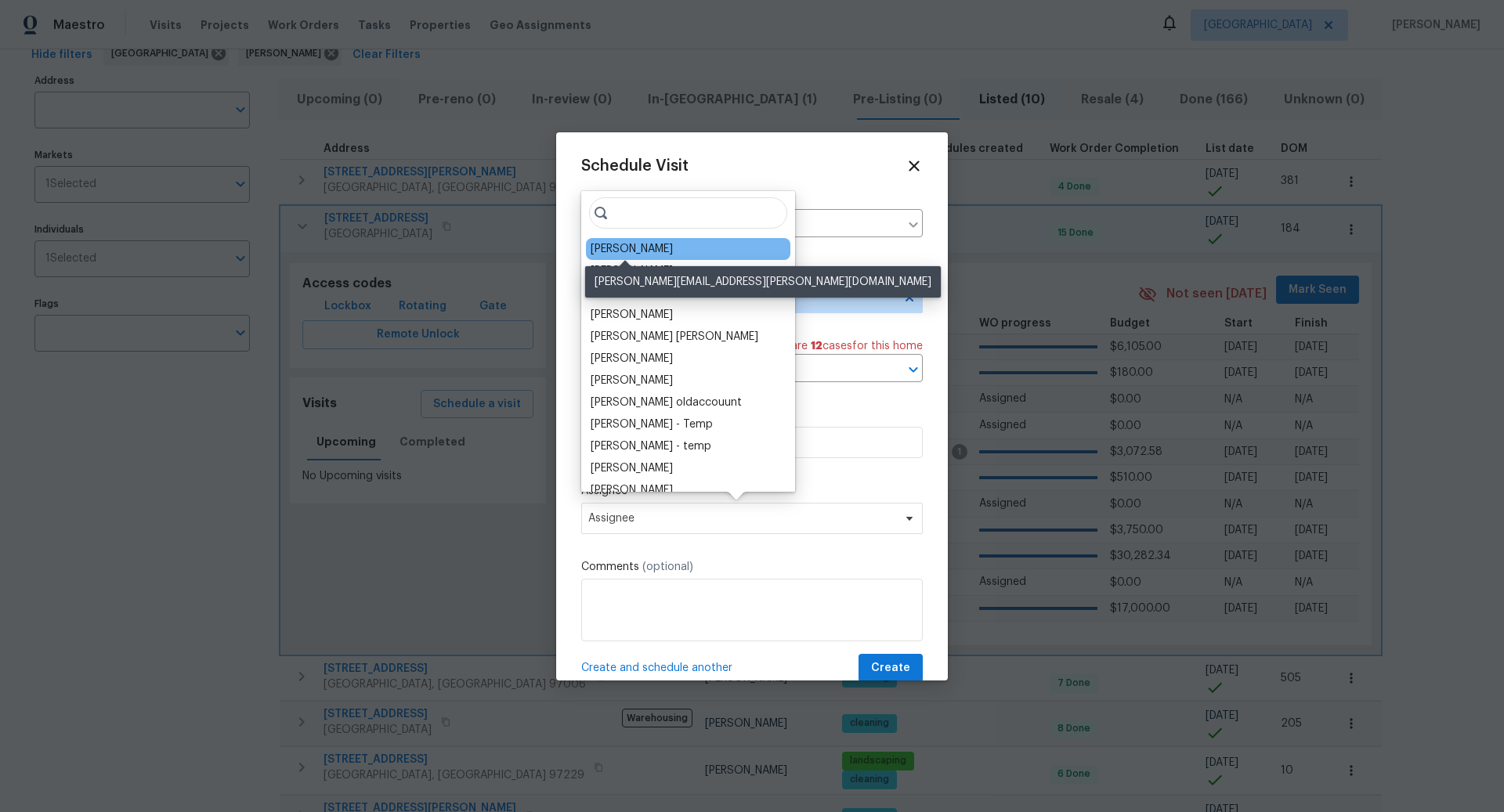
click at [638, 248] on div "[PERSON_NAME]" at bounding box center [632, 248] width 82 height 16
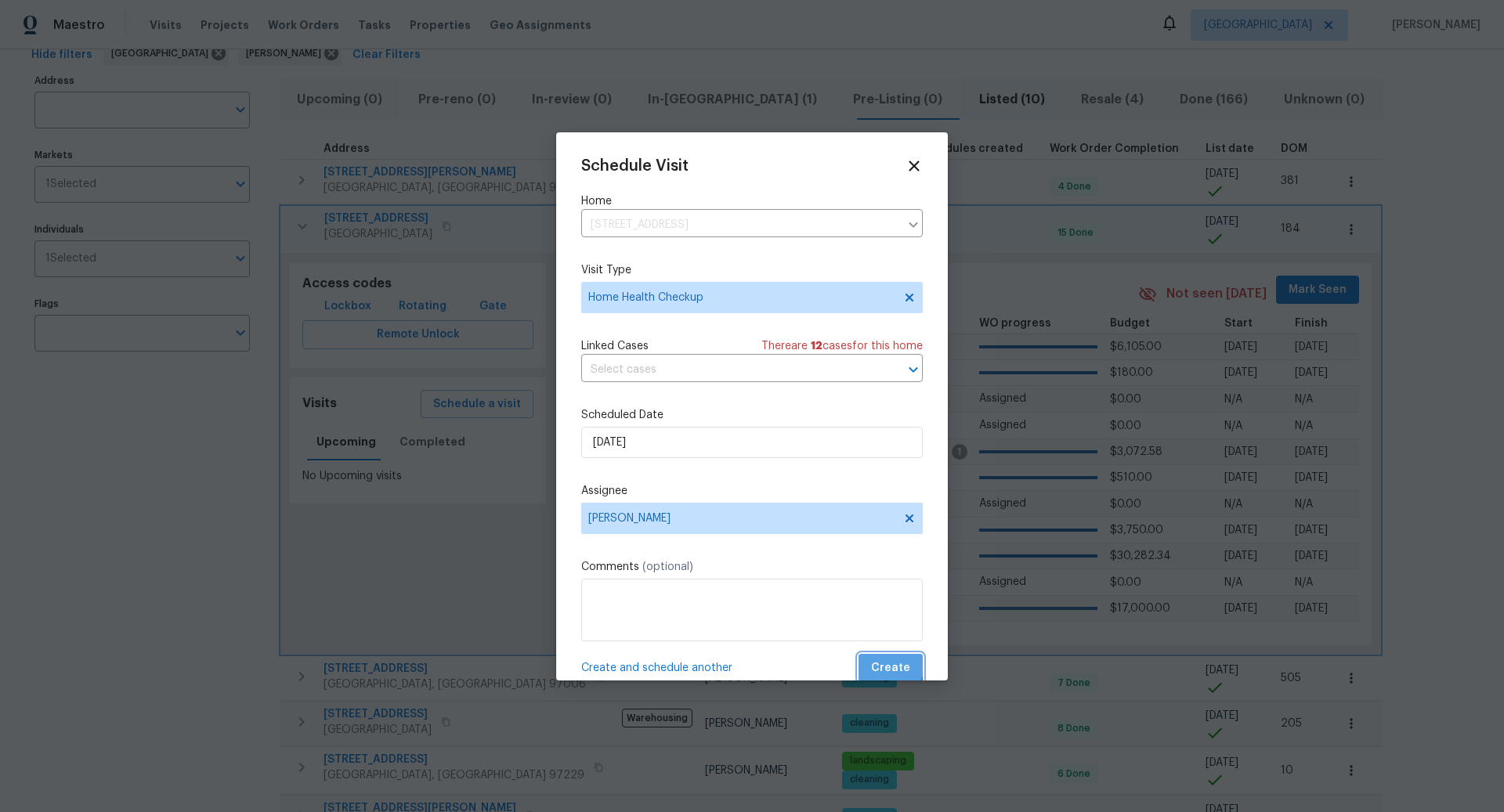
click at [890, 666] on span "Create" at bounding box center [891, 668] width 39 height 19
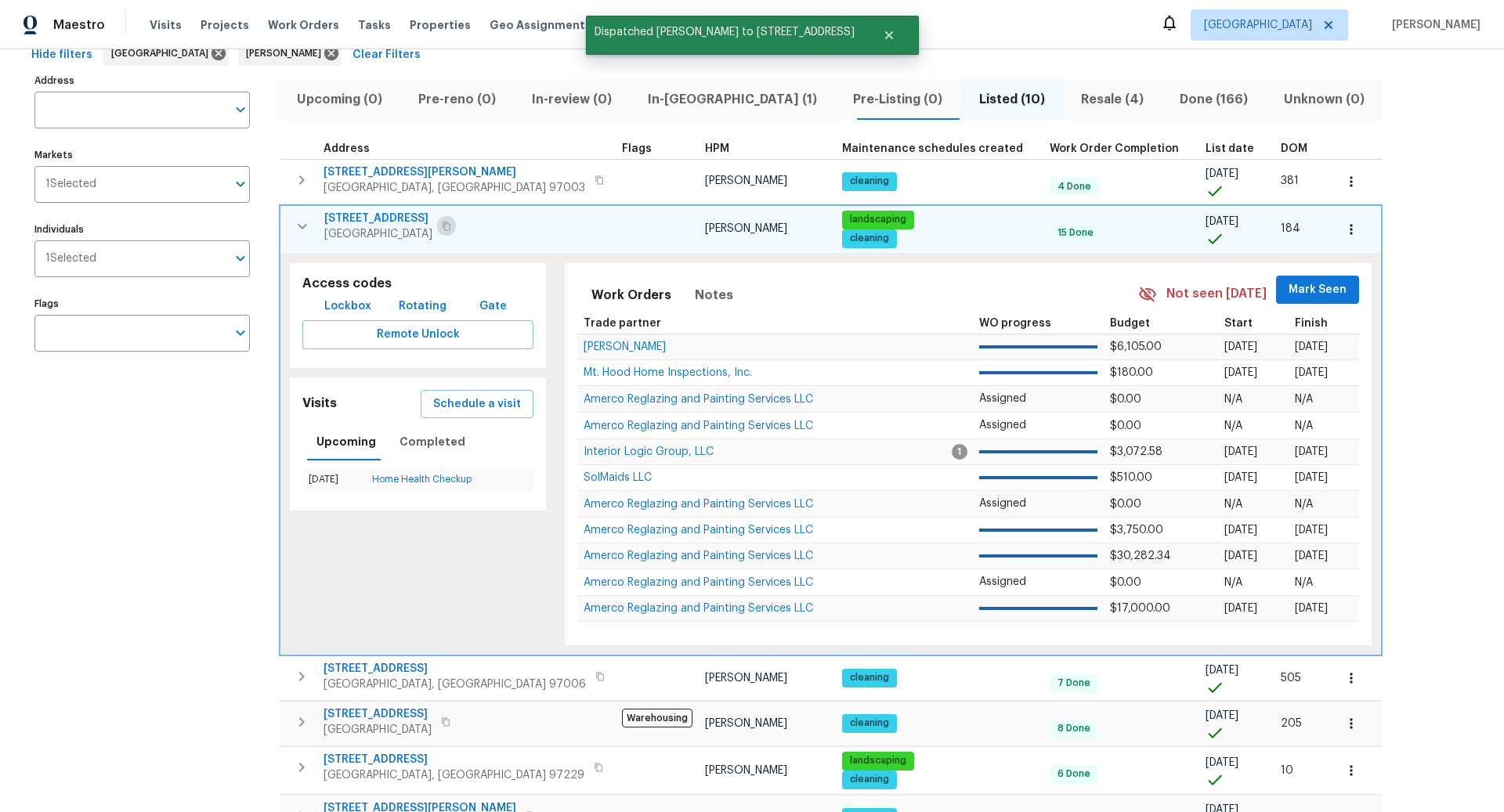
click at [442, 226] on icon "button" at bounding box center [446, 226] width 9 height 9
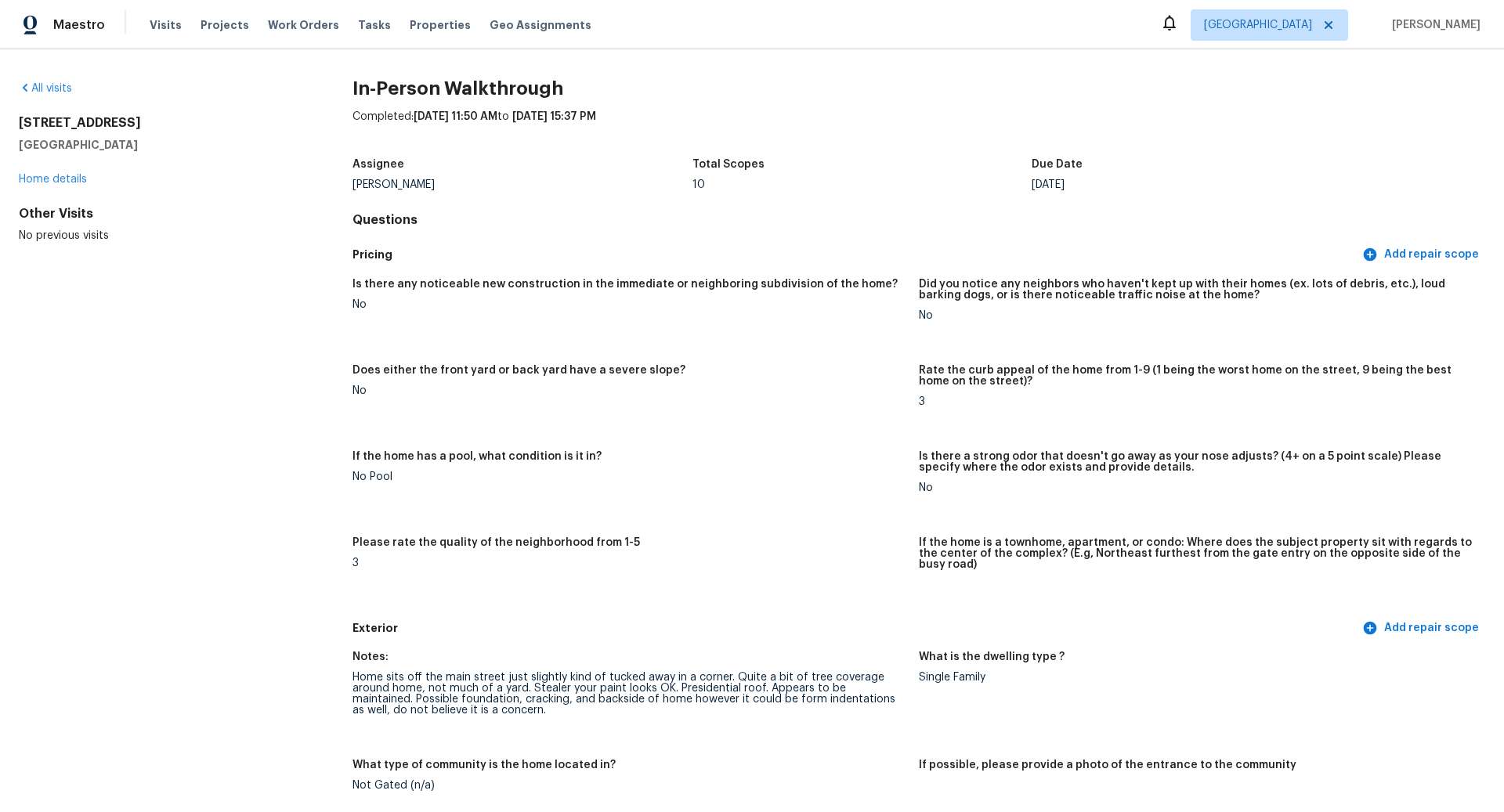
scroll to position [2452, 0]
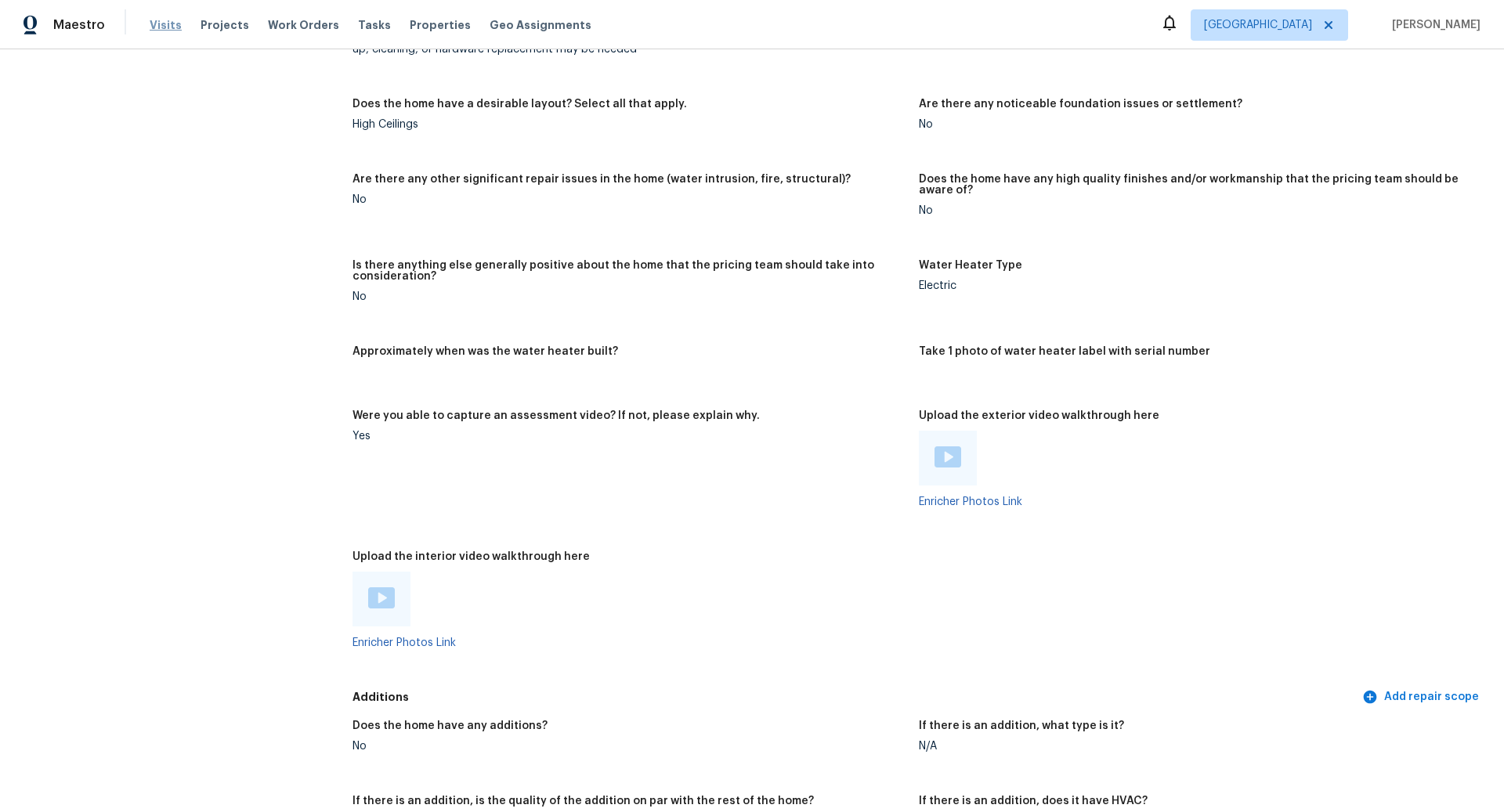
click at [166, 26] on span "Visits" at bounding box center [166, 25] width 32 height 16
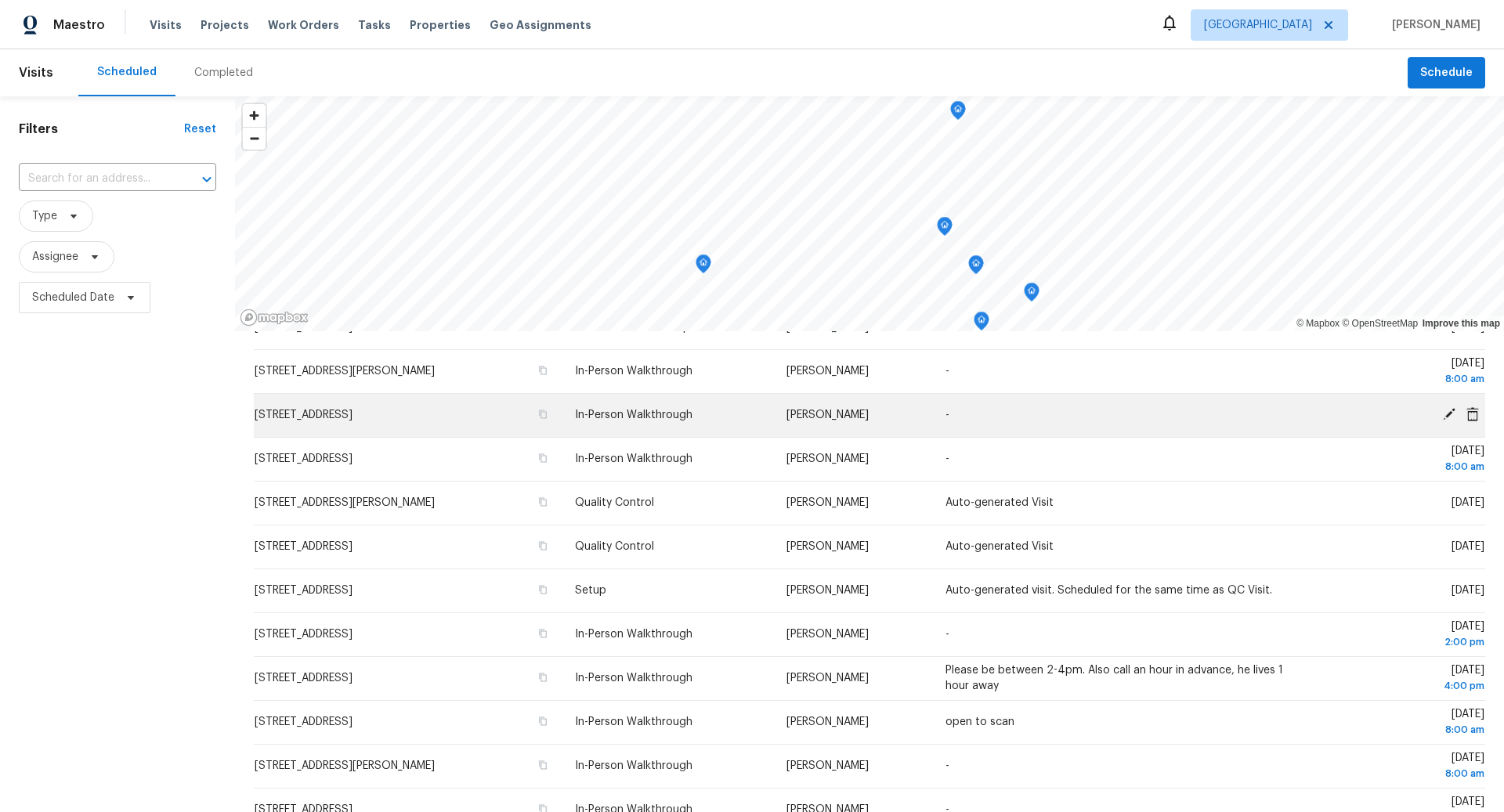
scroll to position [313, 0]
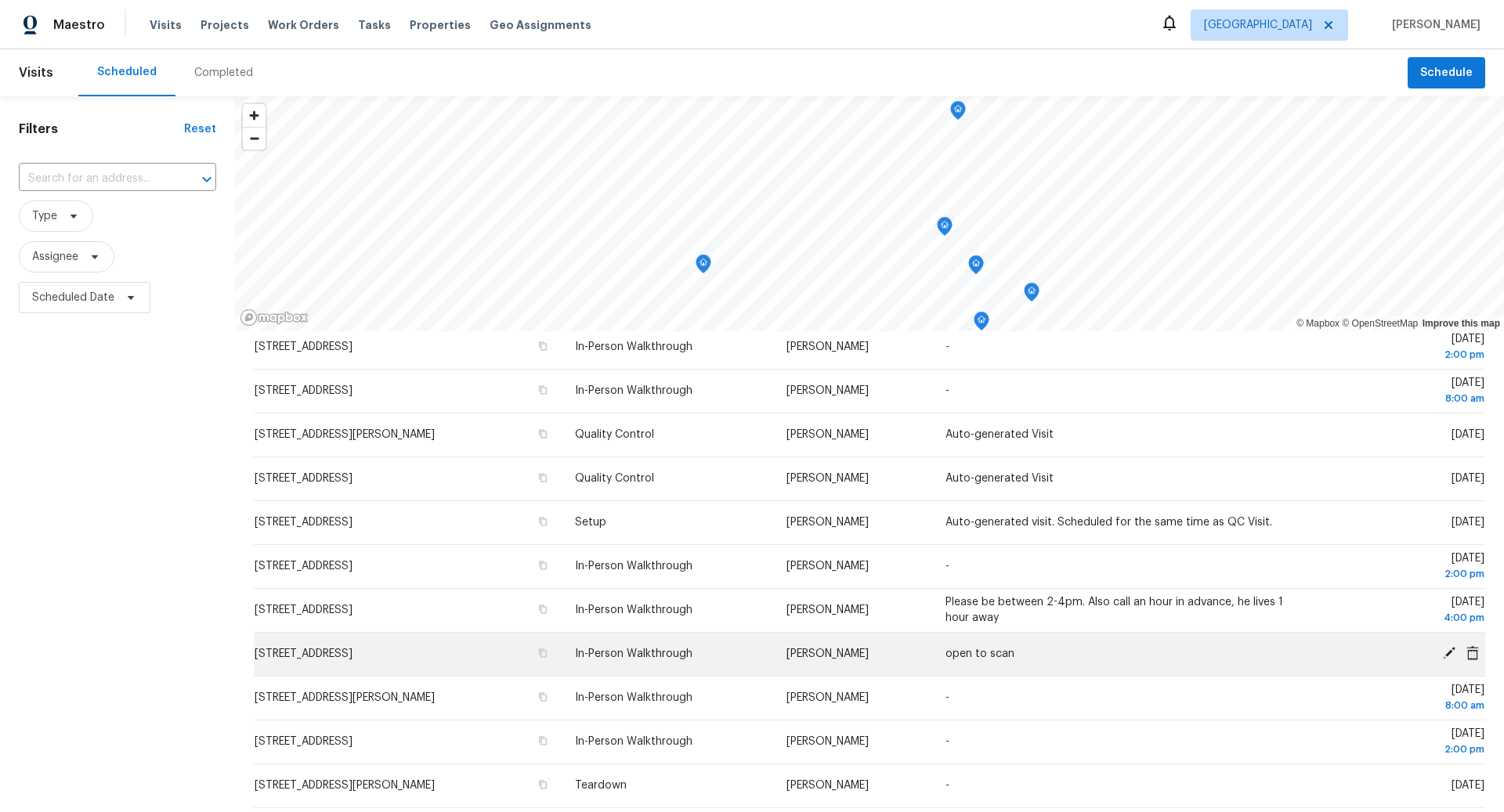
click at [1448, 649] on icon at bounding box center [1449, 653] width 14 height 14
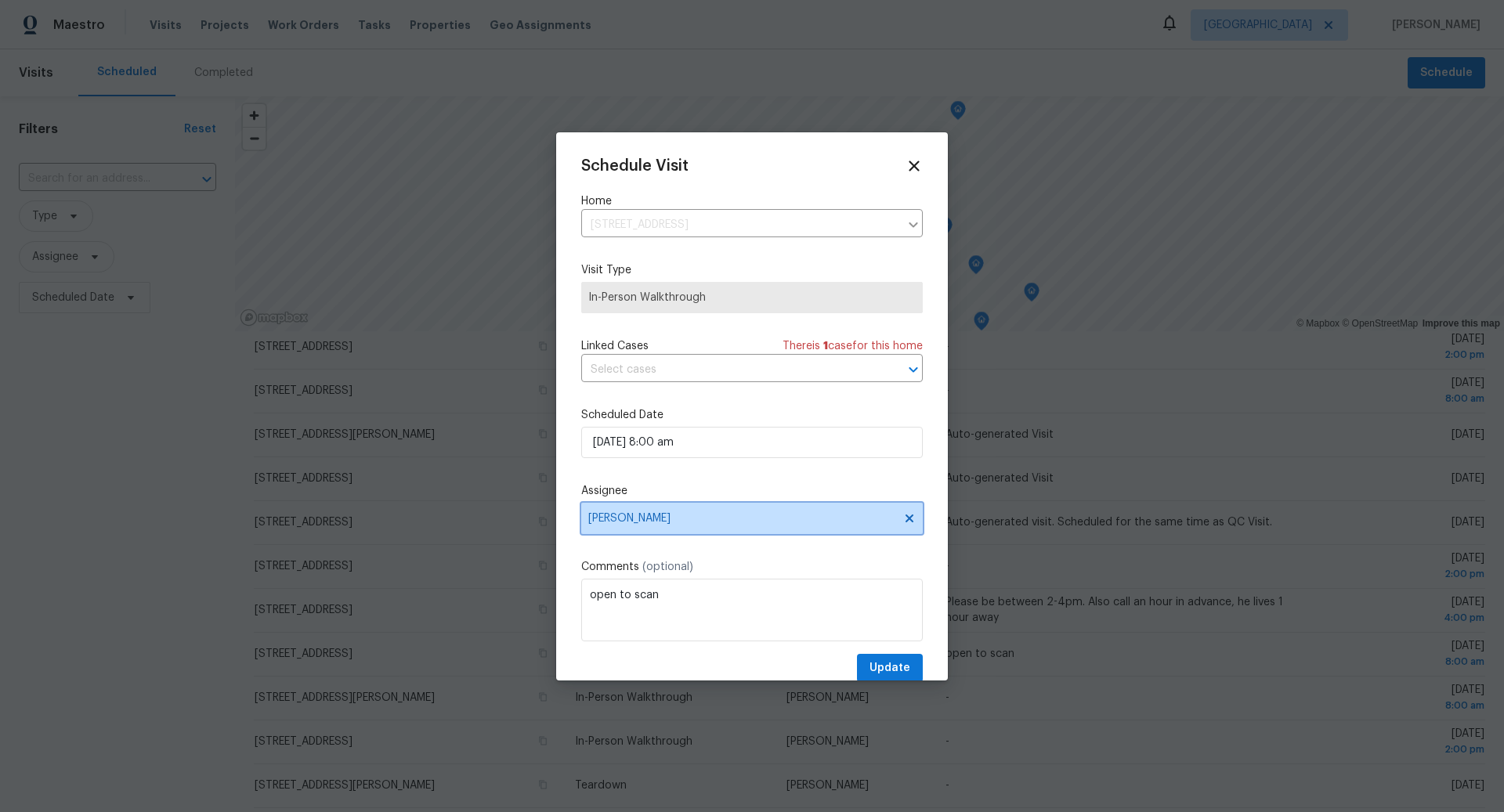
click at [725, 519] on span "[PERSON_NAME]" at bounding box center [741, 518] width 307 height 13
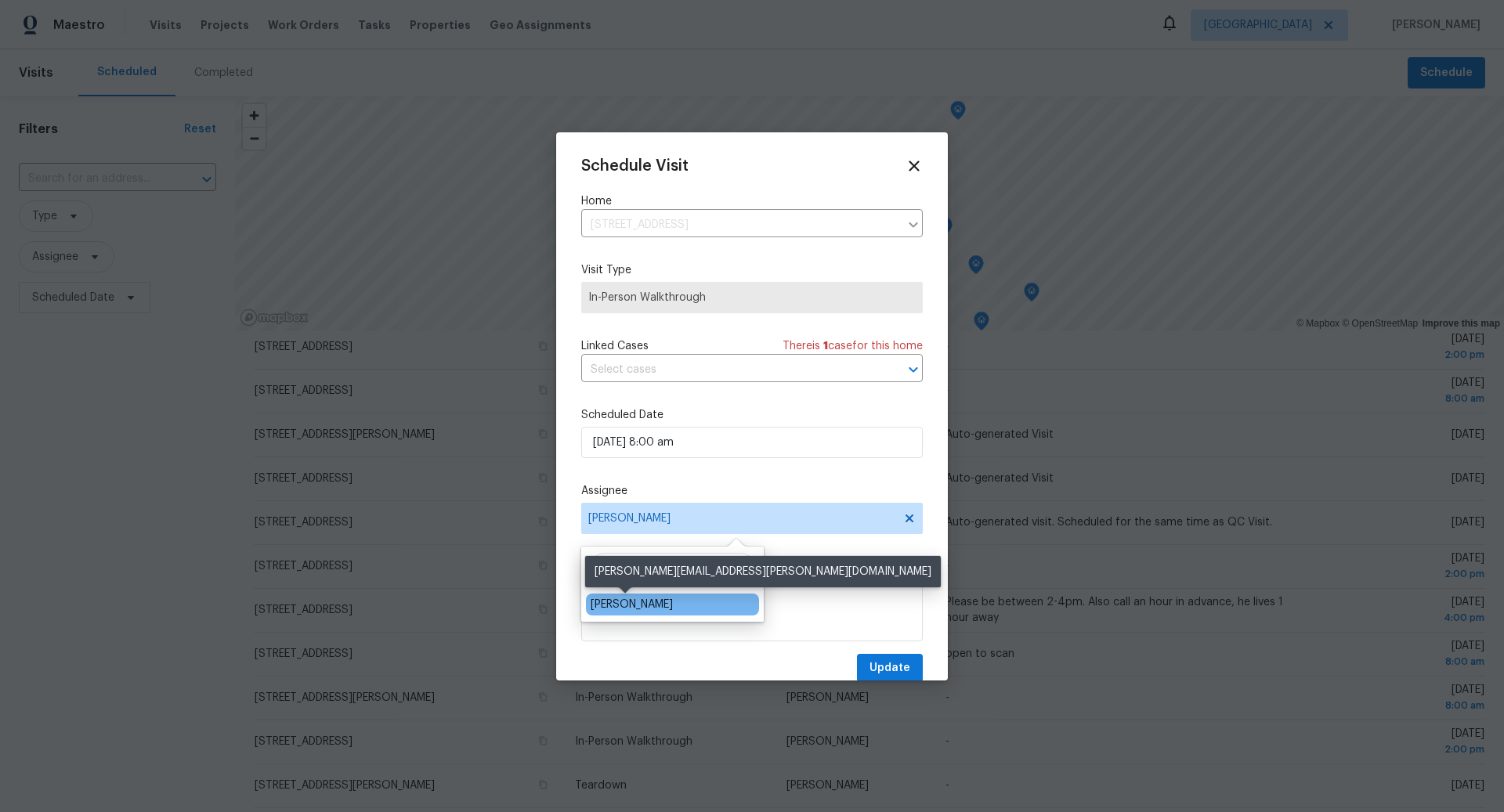
type input "[PERSON_NAME]"
click at [635, 604] on div "[PERSON_NAME]" at bounding box center [632, 604] width 82 height 16
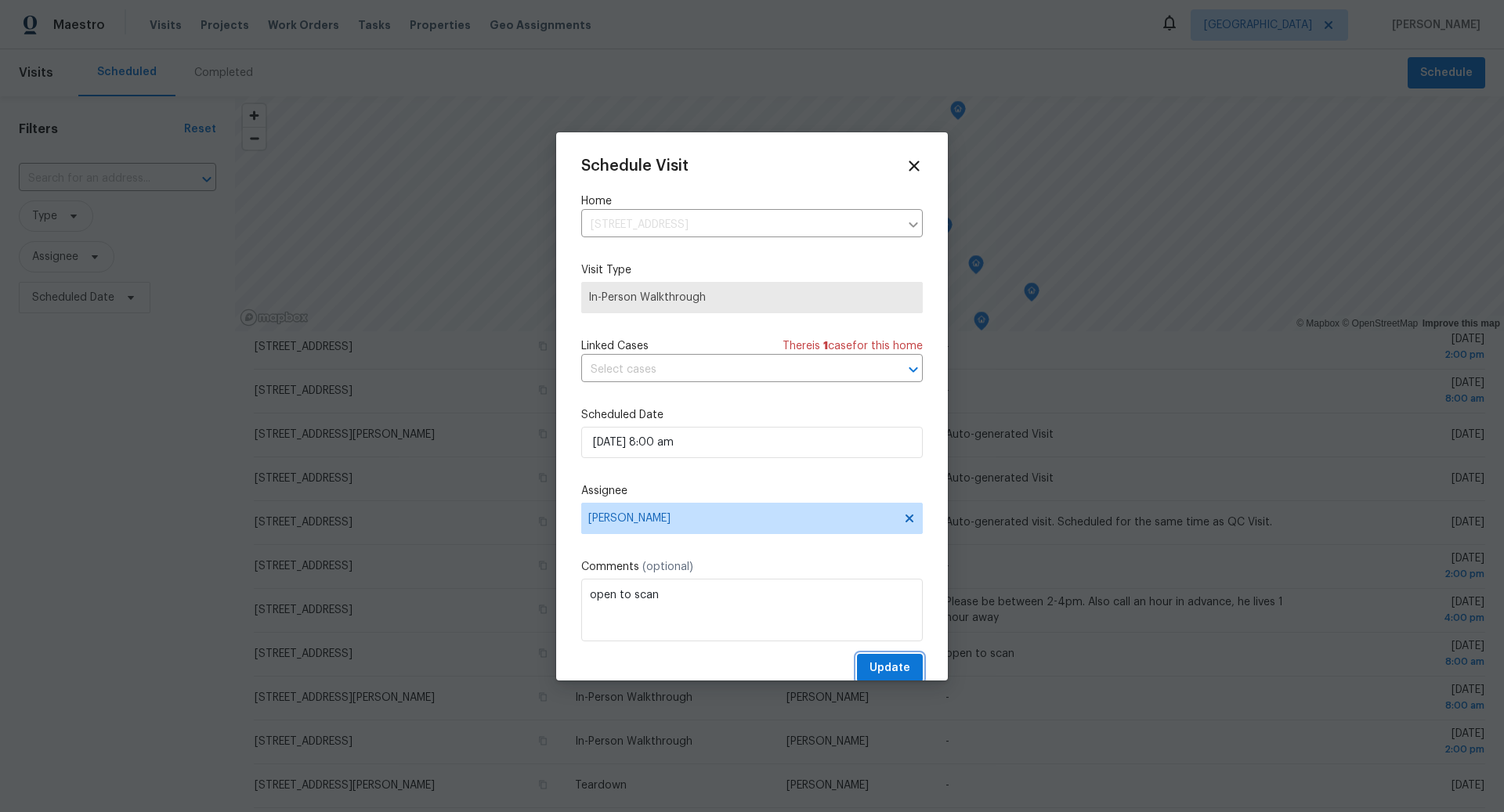
click at [894, 665] on span "Update" at bounding box center [890, 668] width 41 height 19
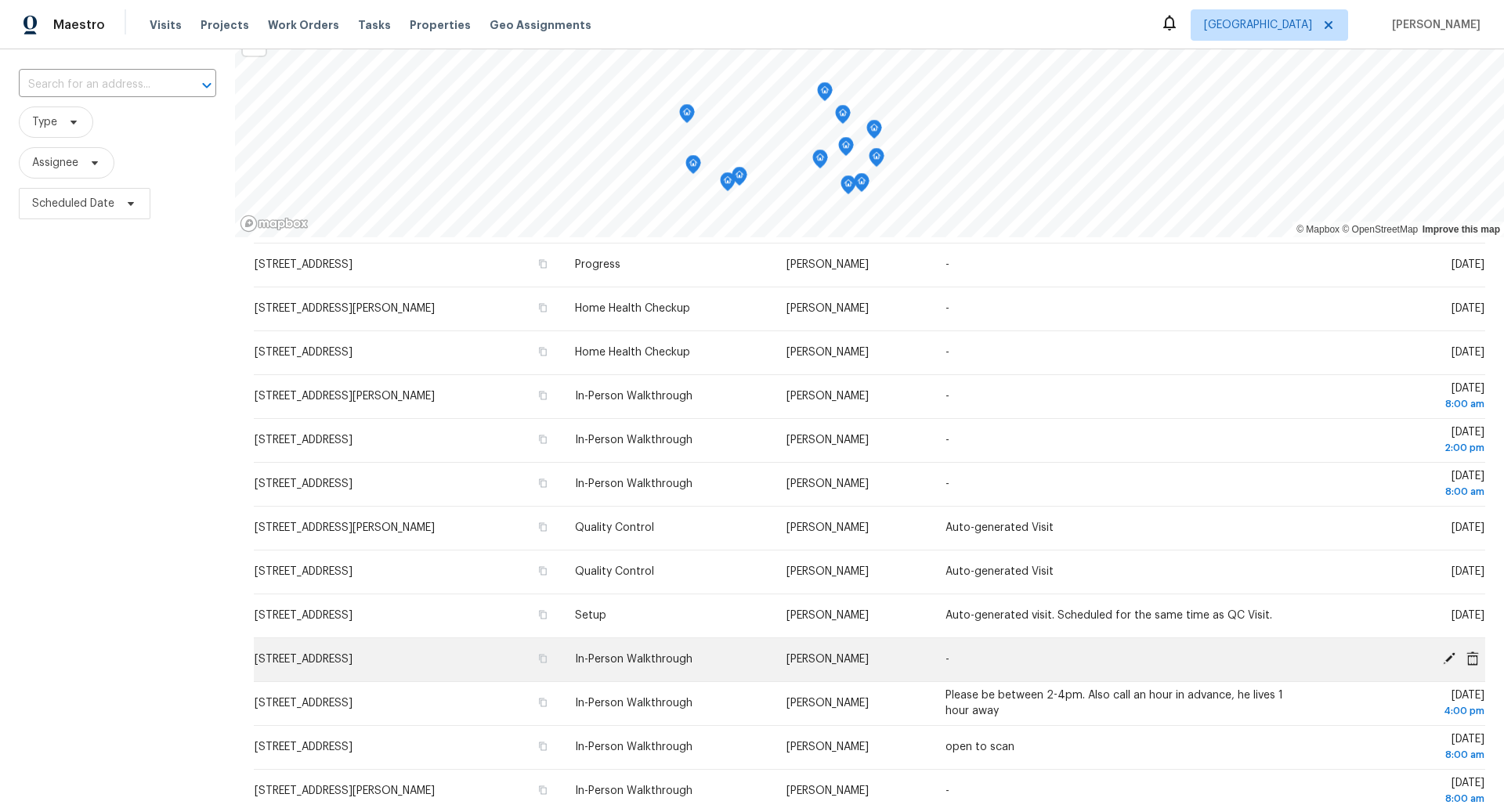
scroll to position [0, 0]
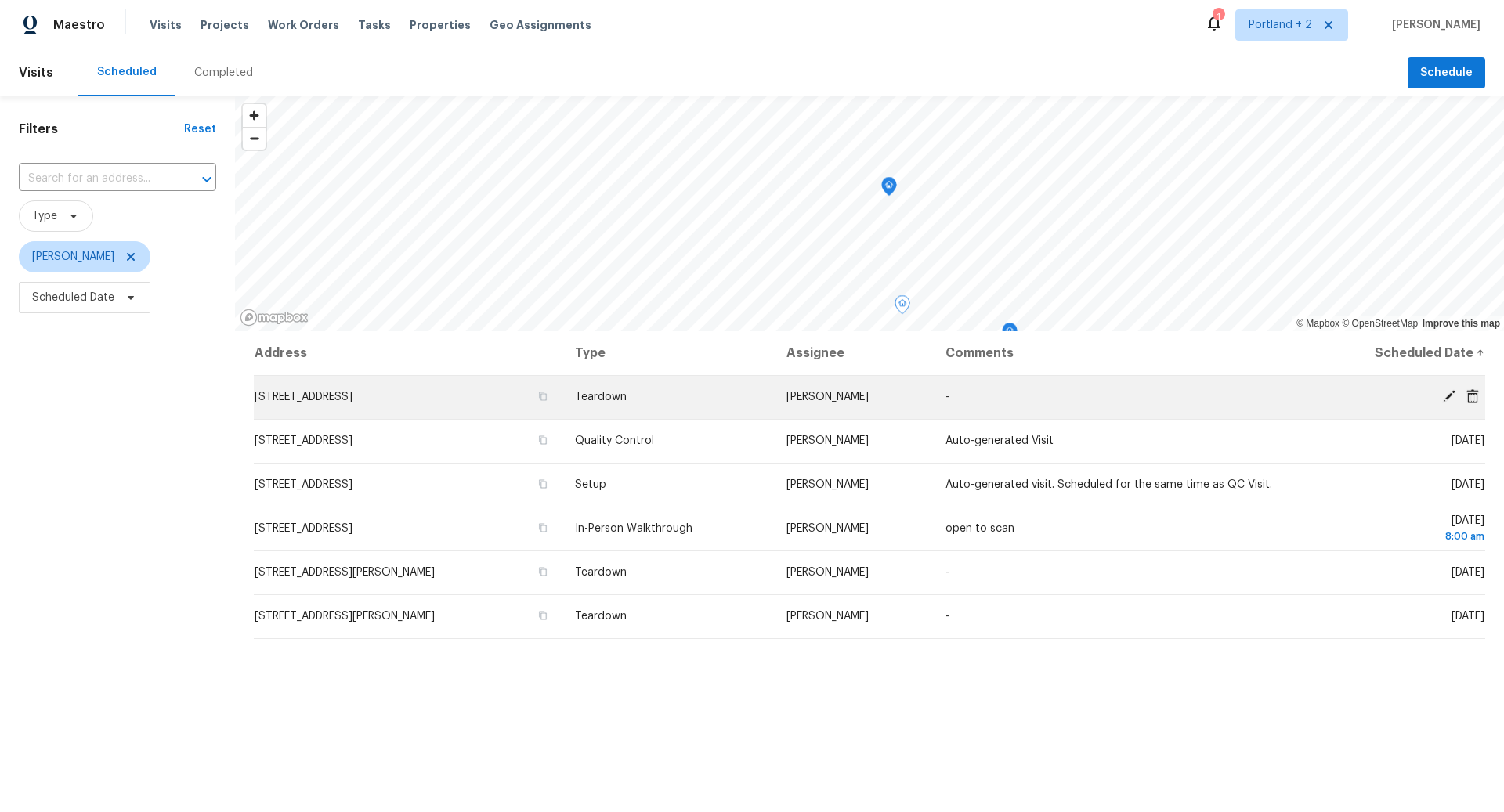
click at [1448, 396] on icon at bounding box center [1449, 396] width 13 height 13
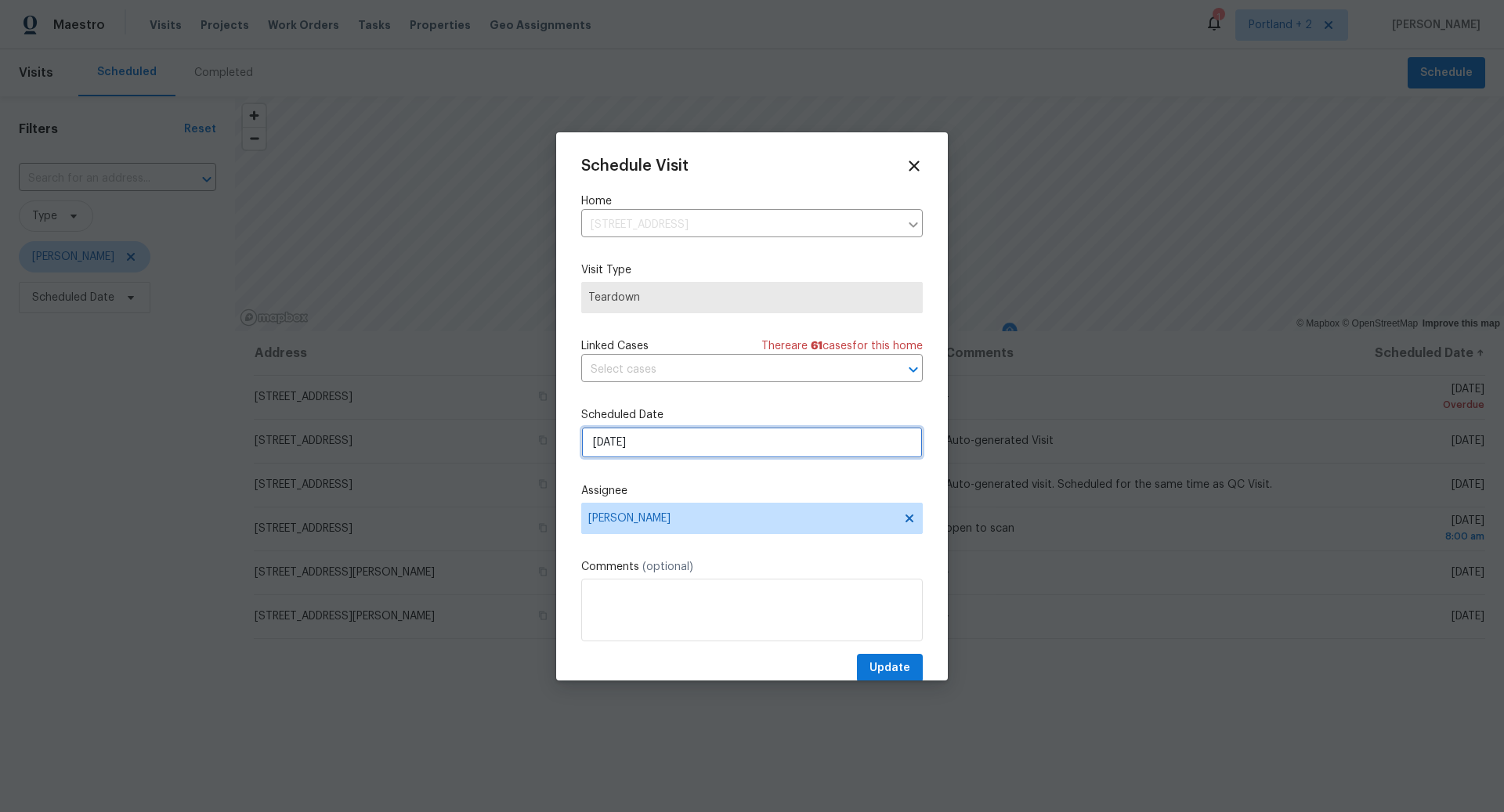
click at [697, 444] on input "10/1/2025" at bounding box center [752, 442] width 342 height 31
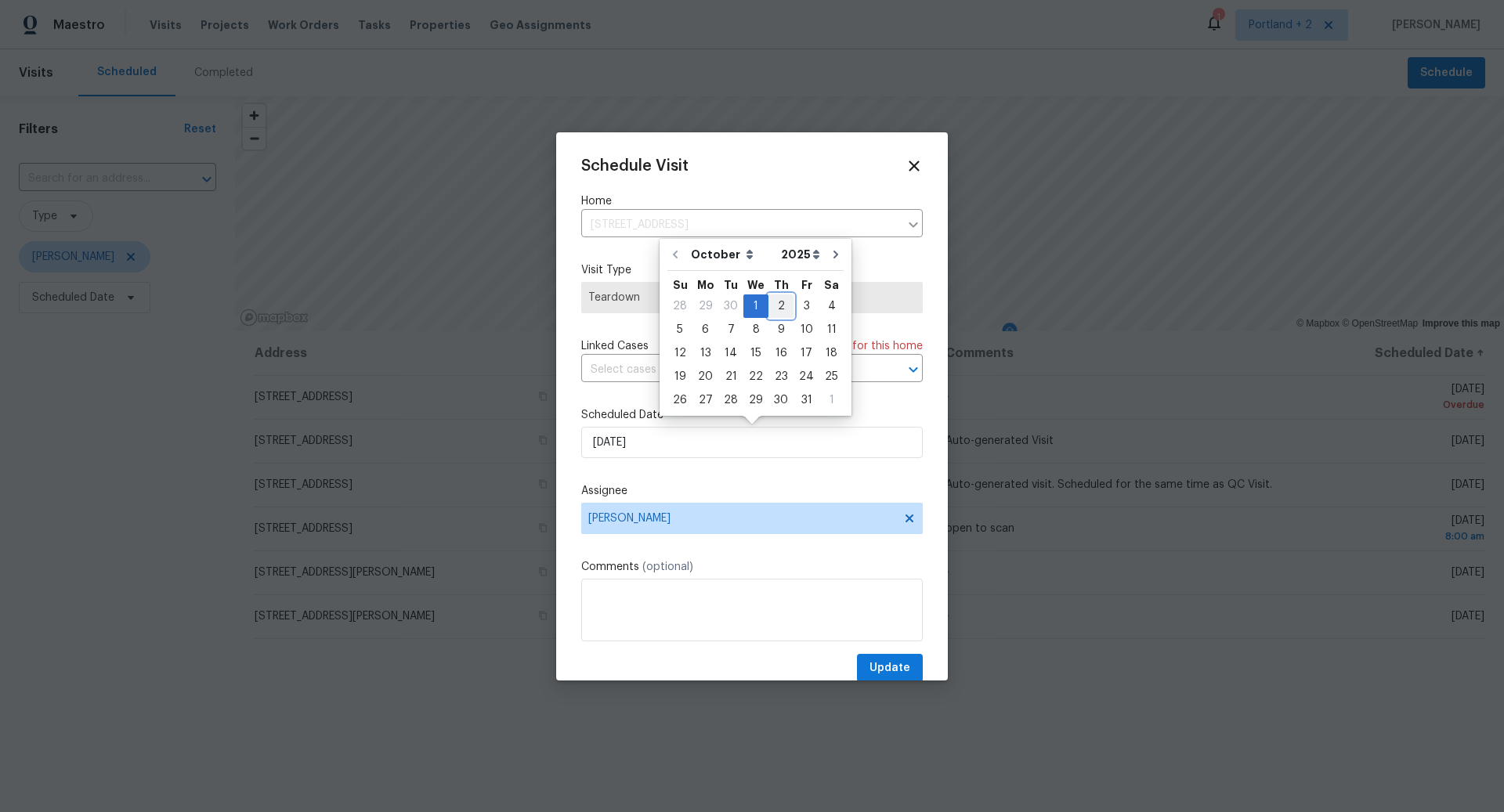
click at [779, 305] on div "2" at bounding box center [781, 306] width 25 height 22
type input "10/2/2025"
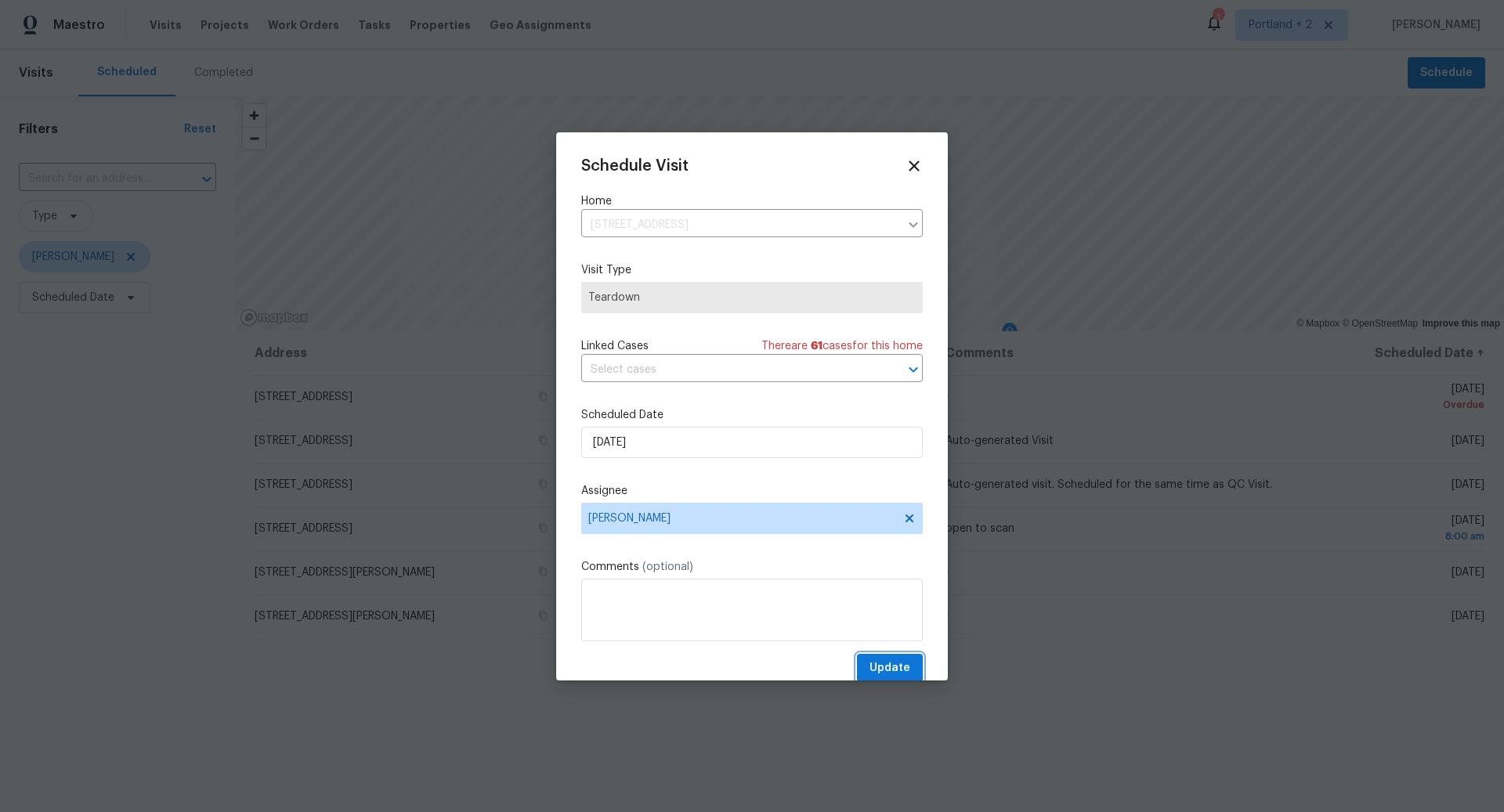
click at [893, 666] on span "Update" at bounding box center [890, 668] width 41 height 19
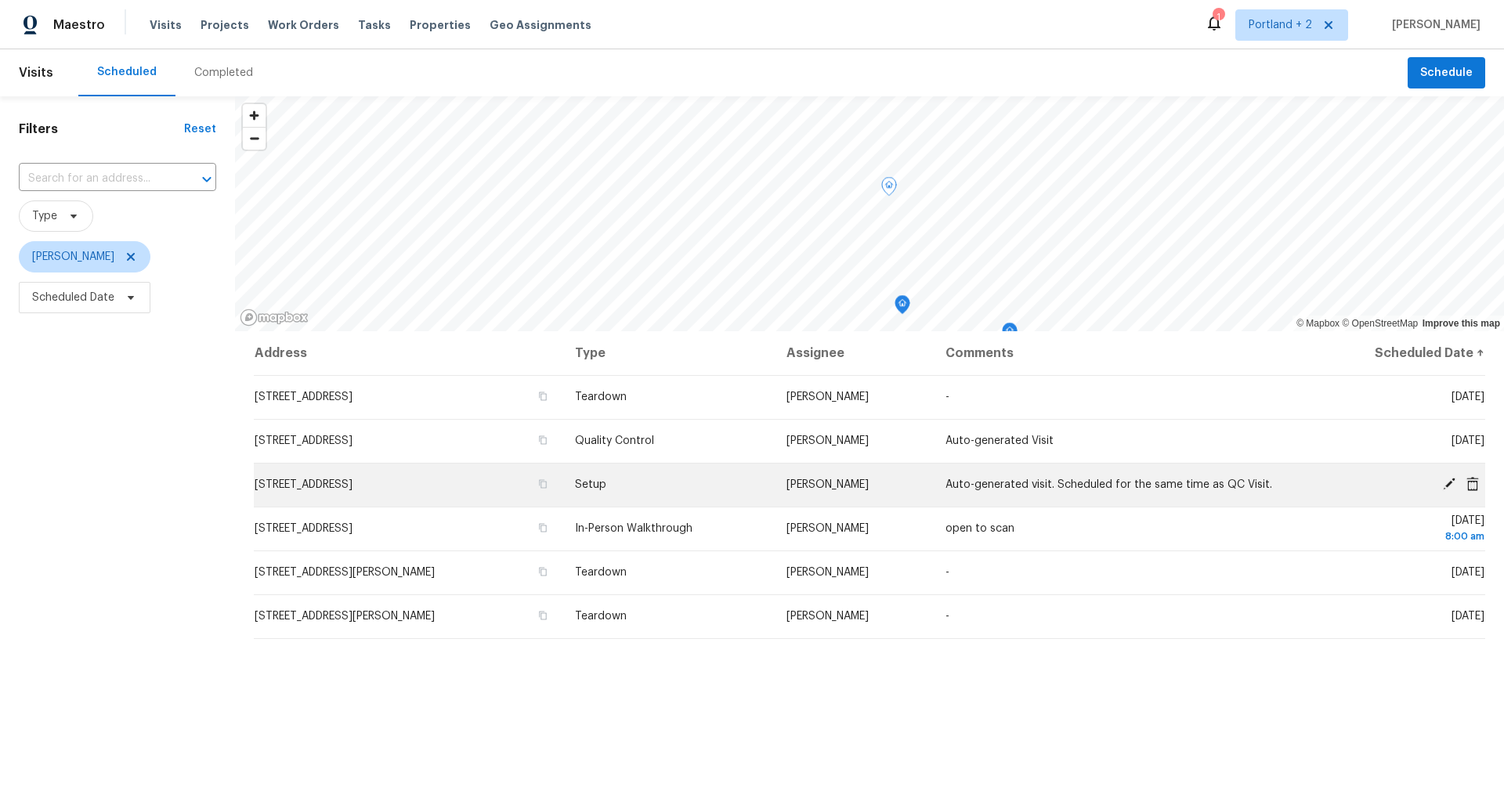
click at [1448, 482] on icon at bounding box center [1449, 483] width 13 height 13
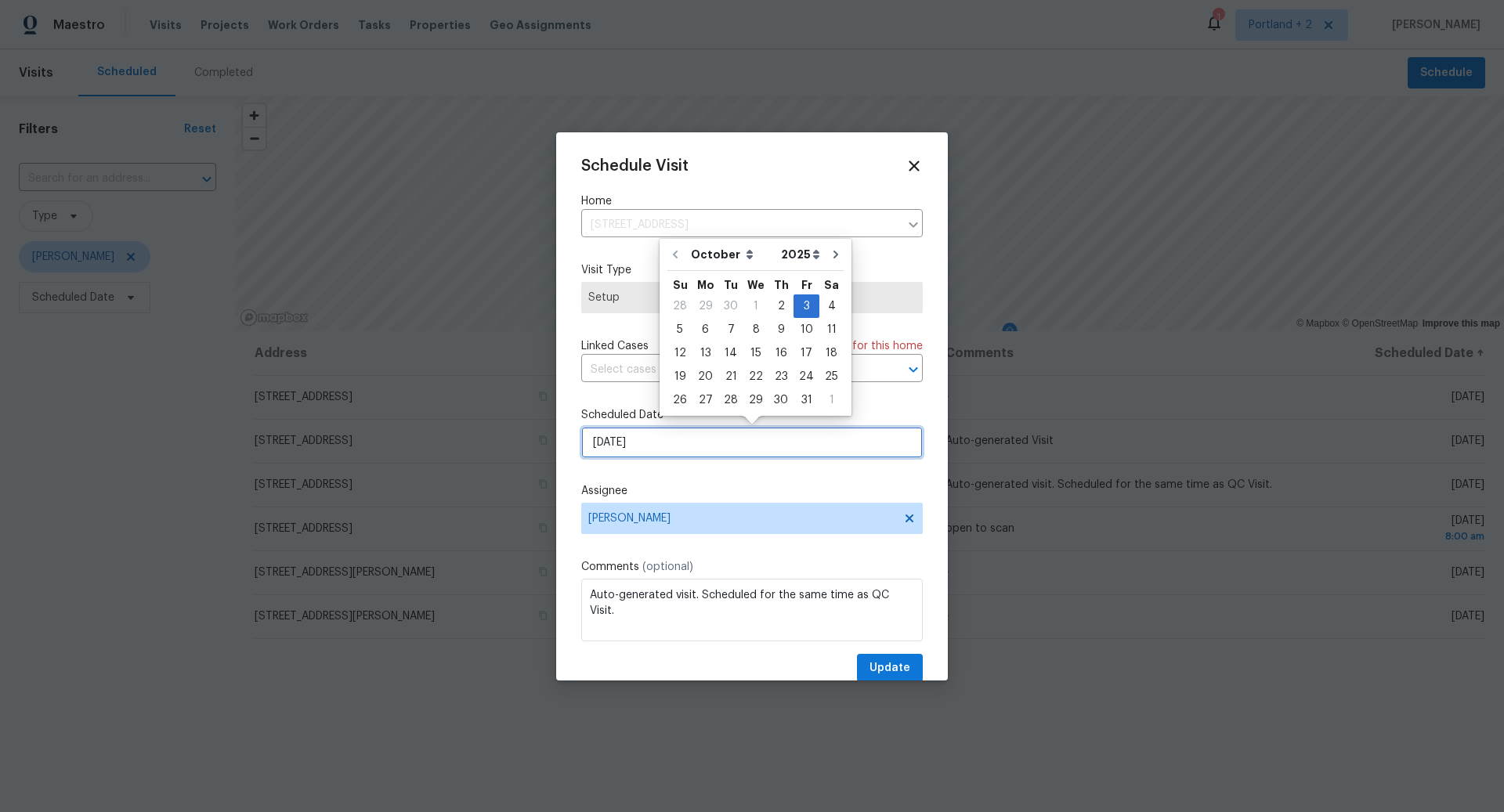
click at [700, 444] on input "10/3/2025" at bounding box center [752, 442] width 342 height 31
click at [914, 163] on icon at bounding box center [913, 165] width 18 height 18
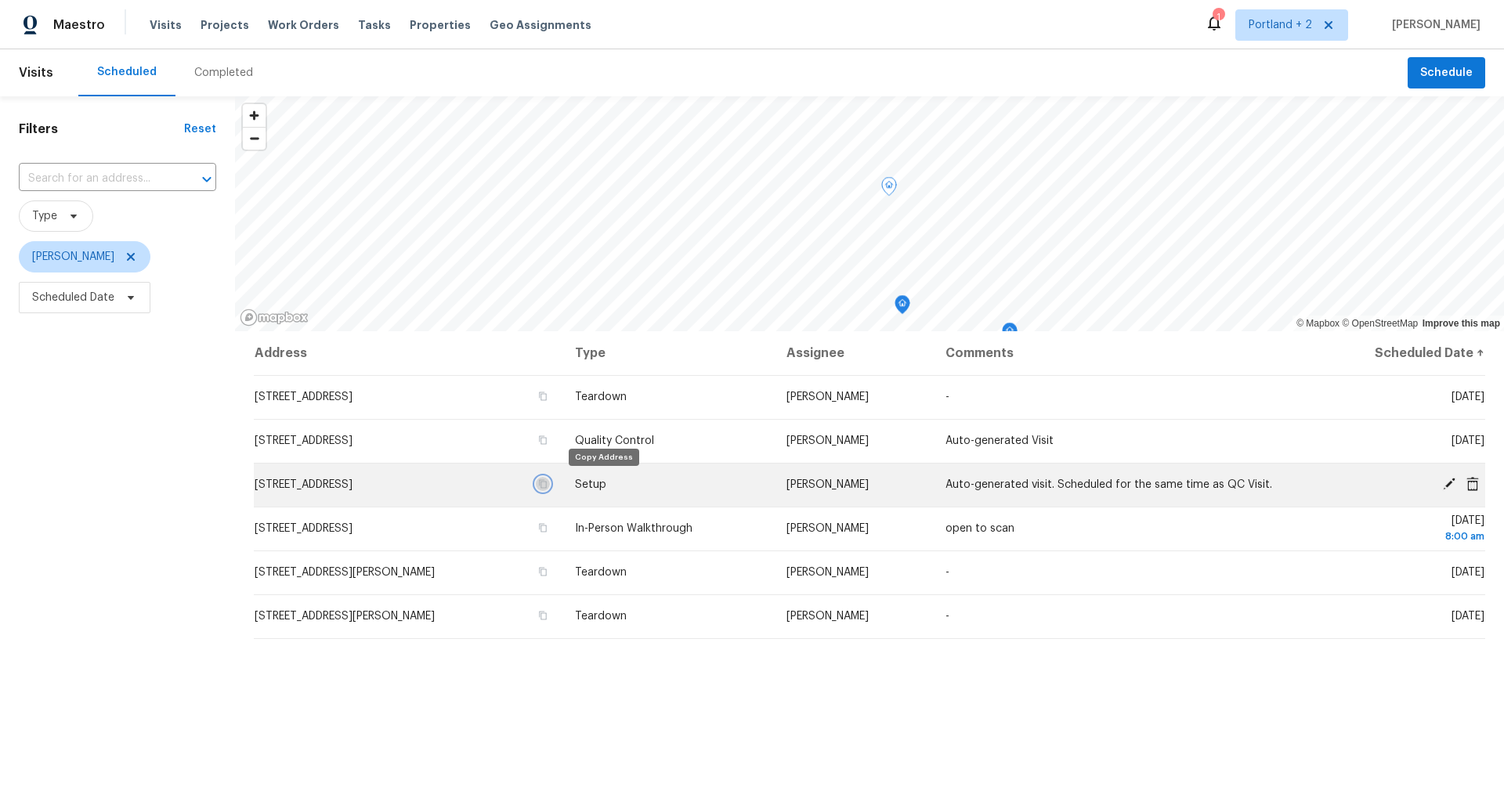
click at [547, 482] on icon "button" at bounding box center [543, 484] width 8 height 8
